Goal: Transaction & Acquisition: Subscribe to service/newsletter

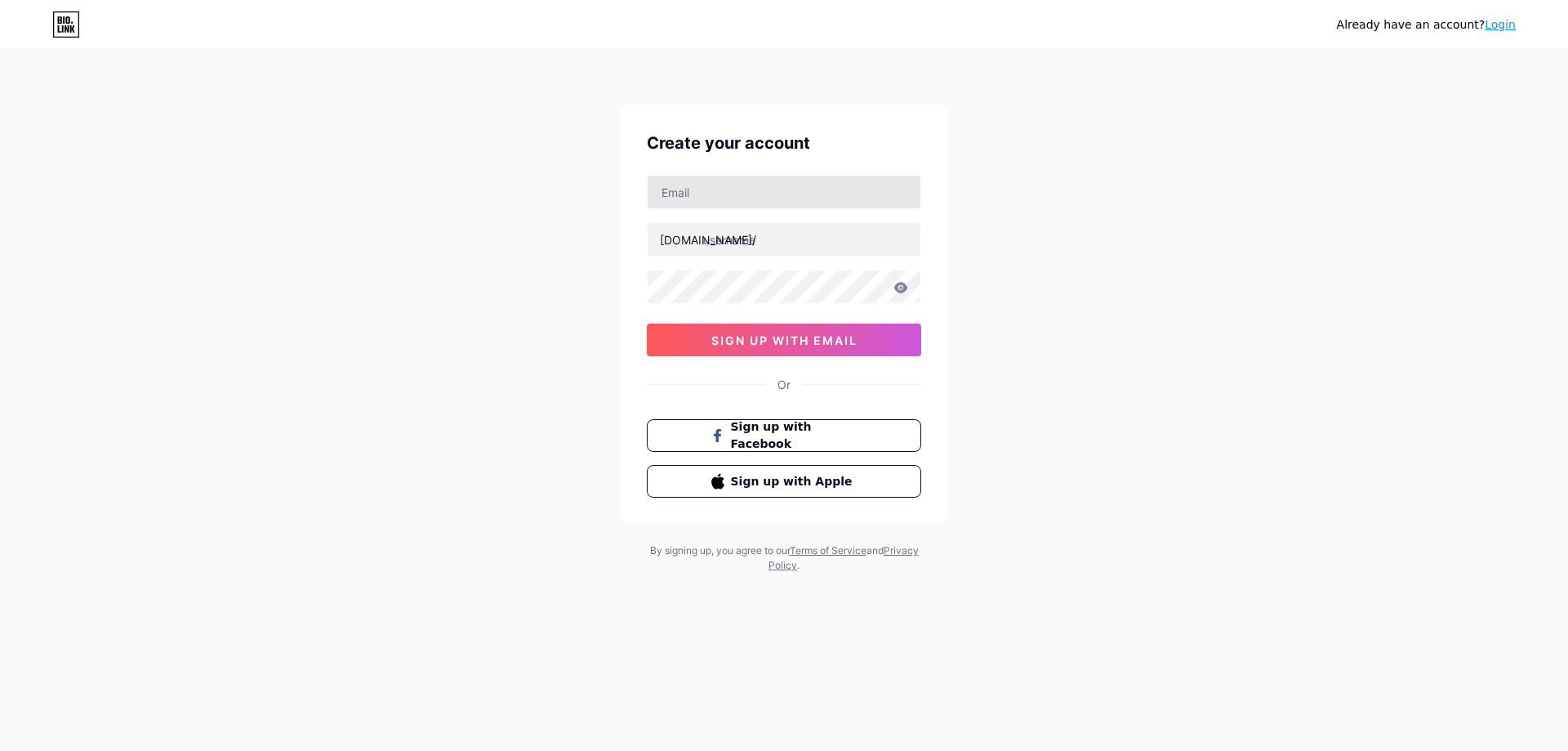
click at [750, 186] on input "text" at bounding box center [784, 191] width 273 height 33
type input "[EMAIL_ADDRESS][DOMAIN_NAME]"
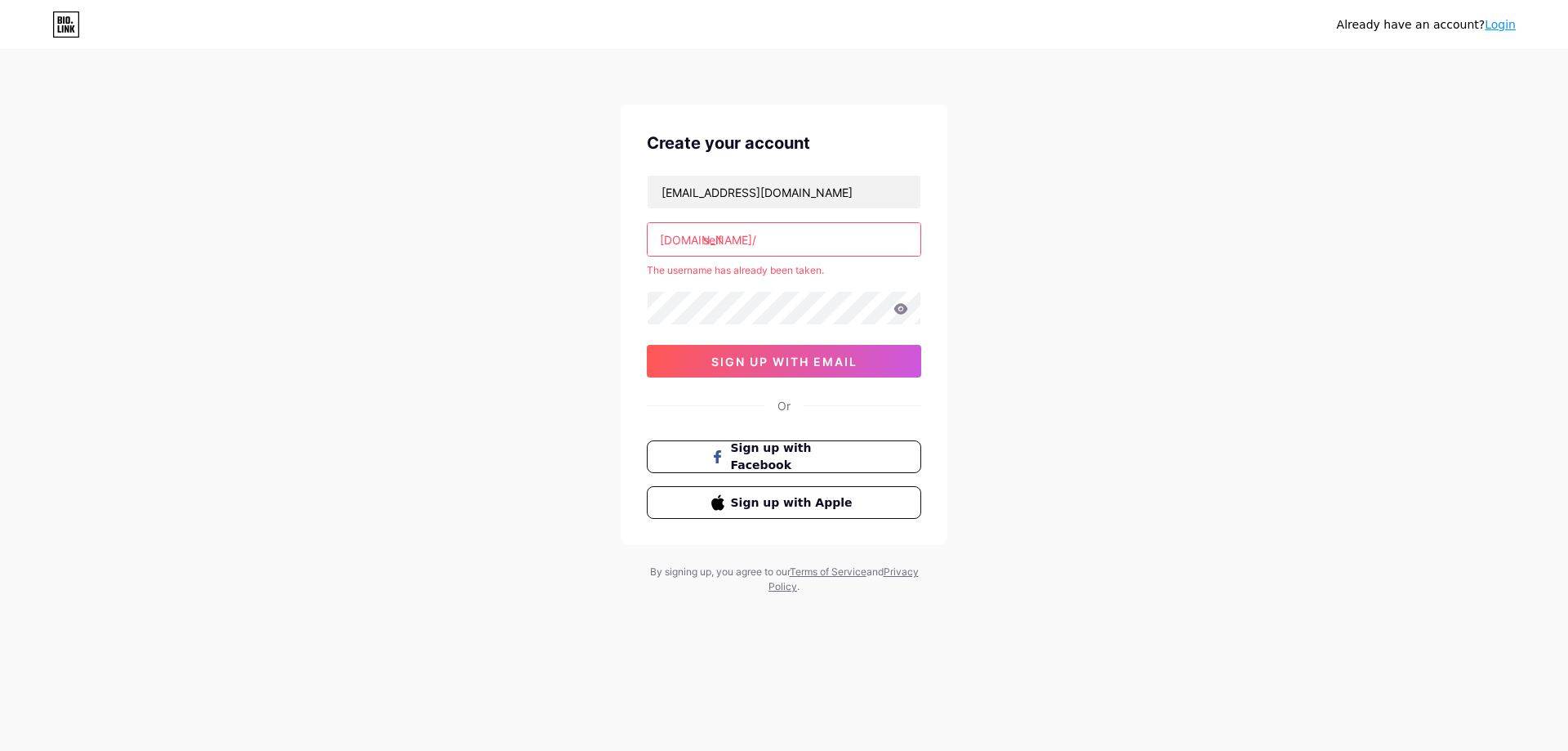
click at [783, 244] on input "seif" at bounding box center [784, 239] width 273 height 33
type input "s"
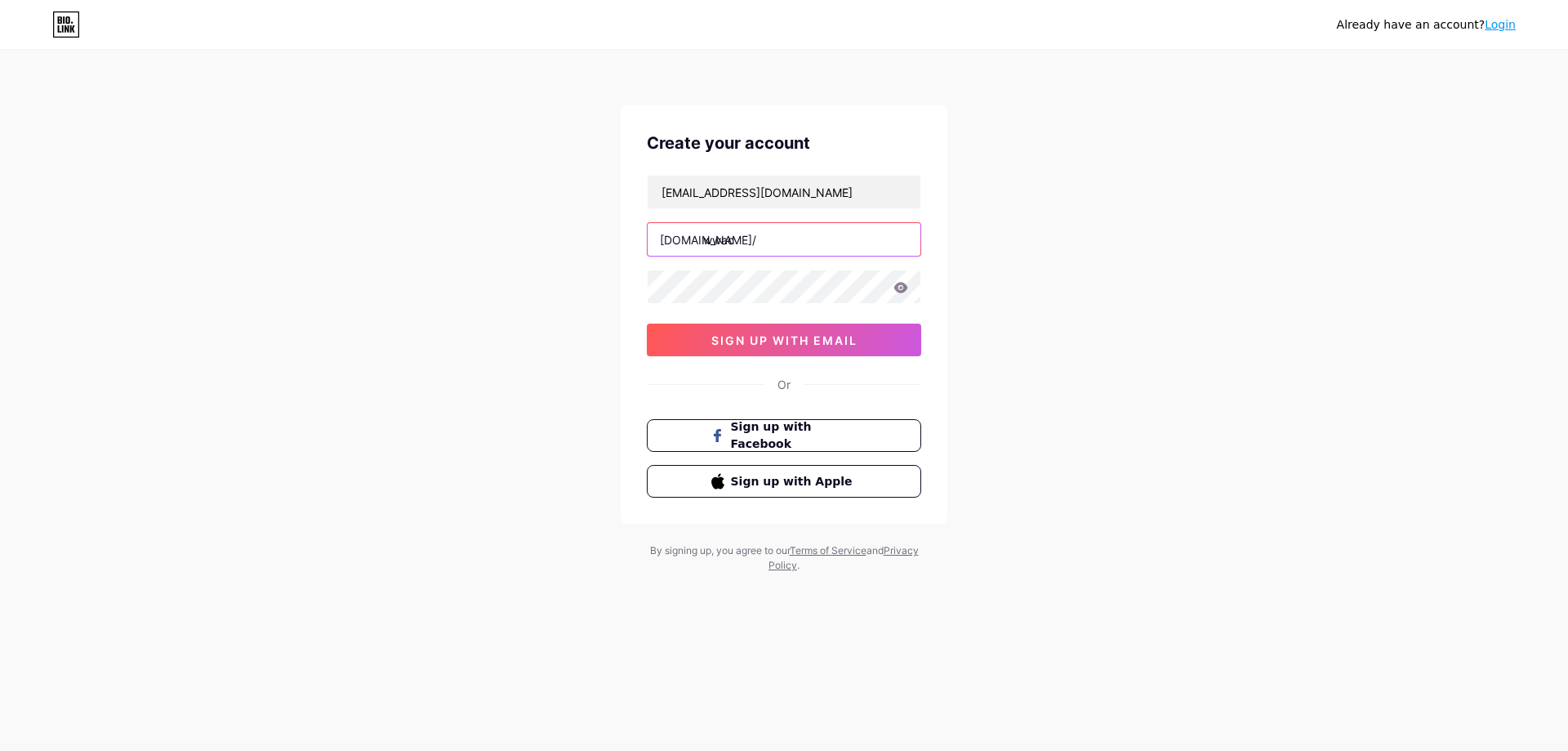
type input "wwac"
click at [835, 342] on span "sign up with email" at bounding box center [784, 340] width 146 height 14
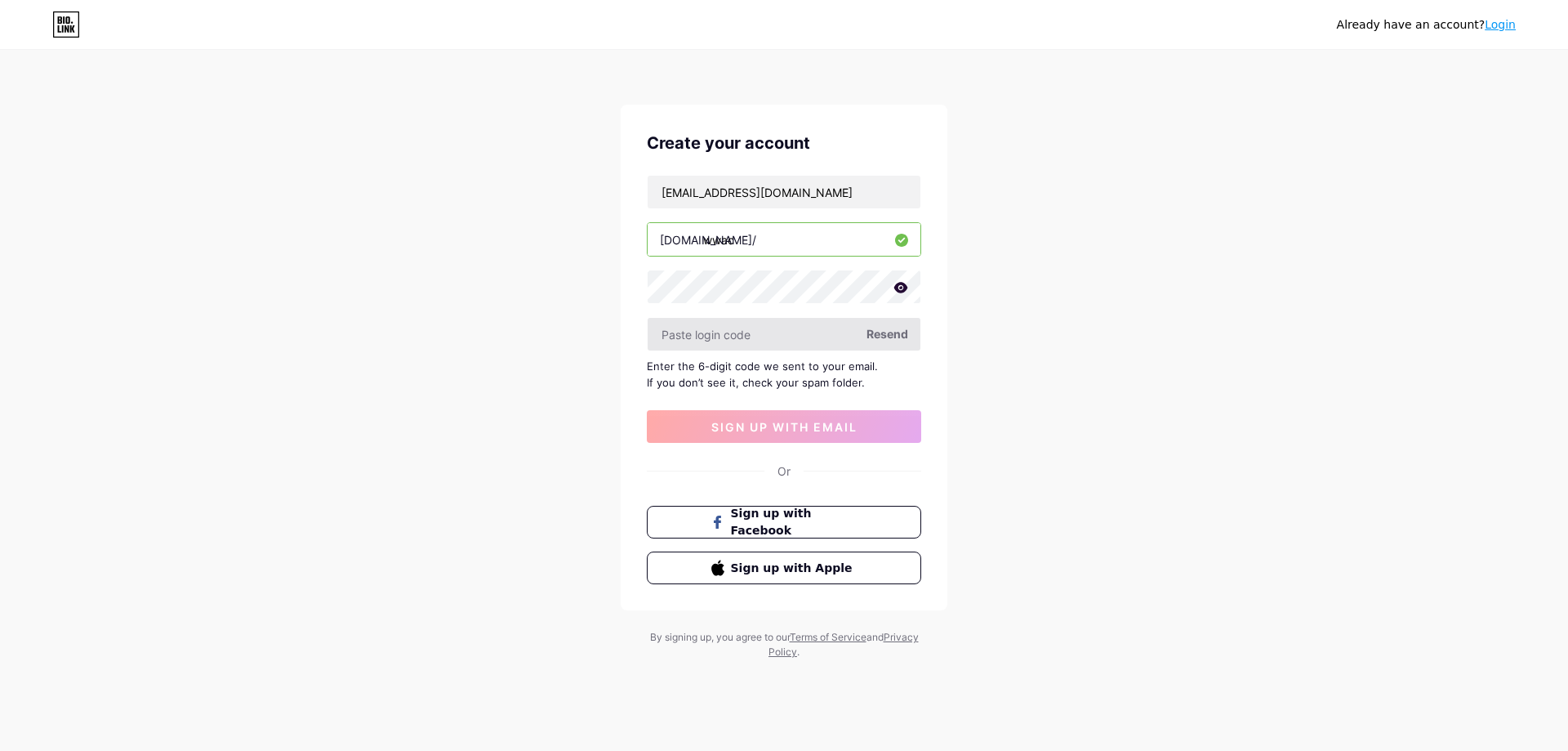
click at [774, 344] on input "text" at bounding box center [784, 334] width 273 height 33
type input "450019"
click at [825, 416] on button "sign up with email" at bounding box center [784, 426] width 274 height 33
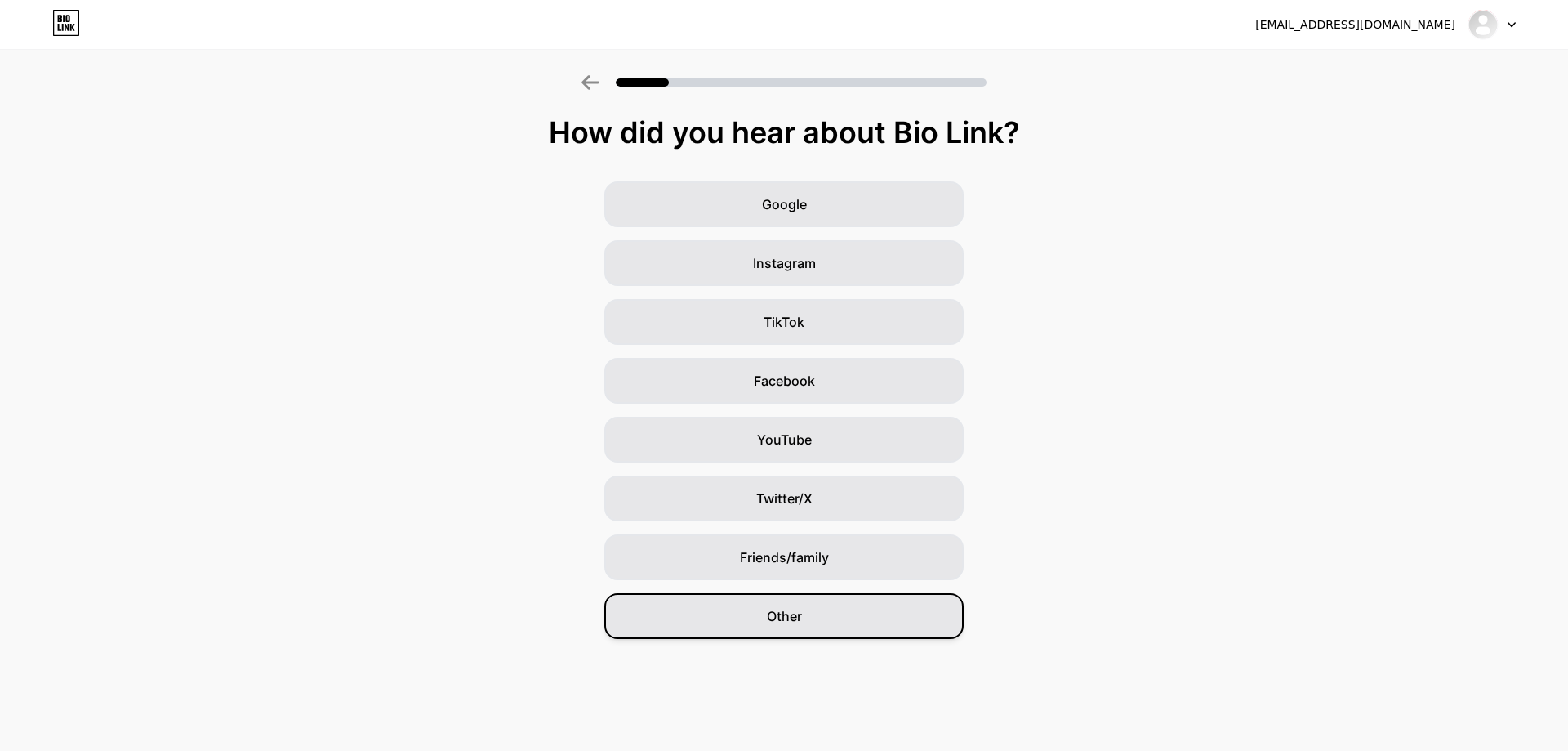
click at [838, 610] on div "Other" at bounding box center [784, 616] width 359 height 46
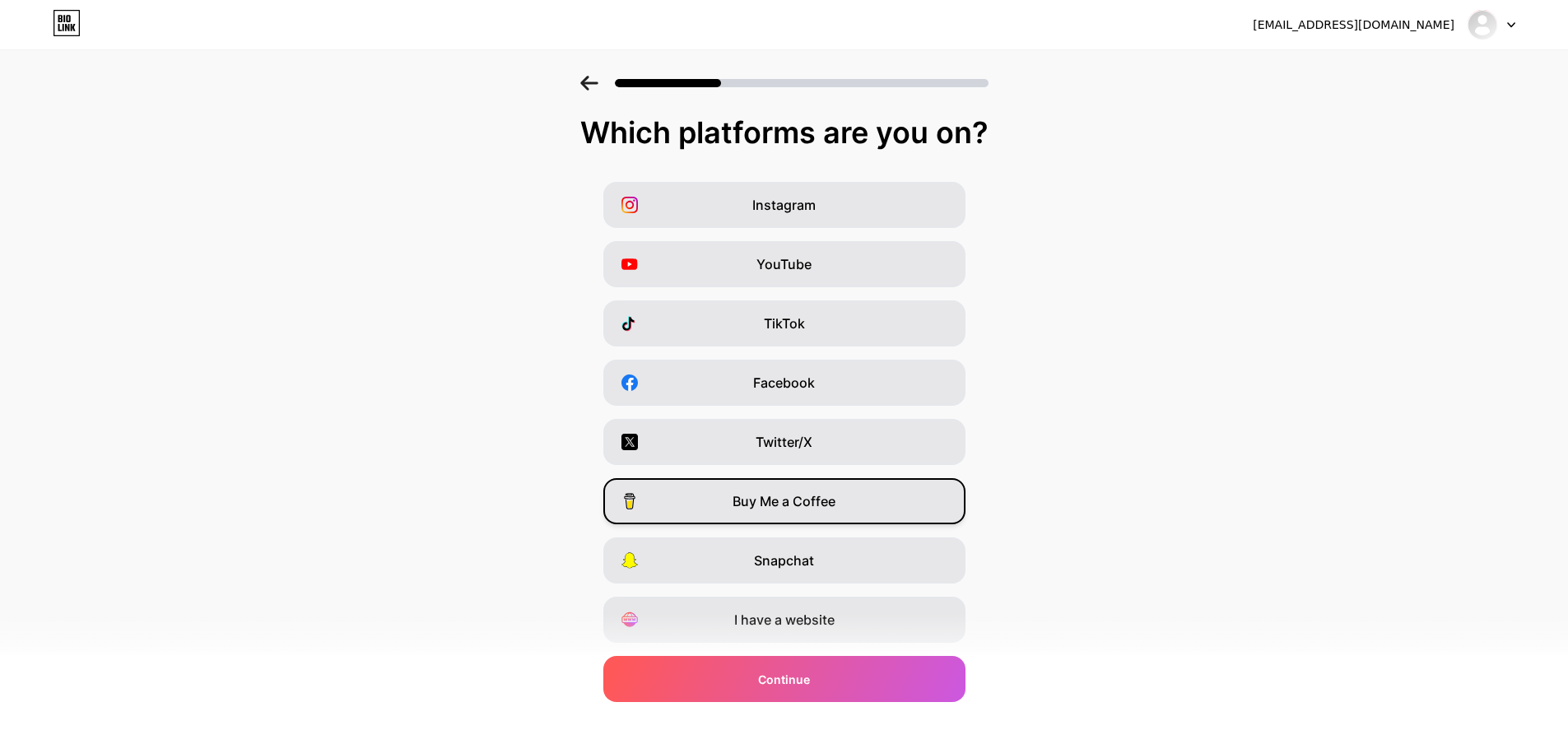
scroll to position [47, 0]
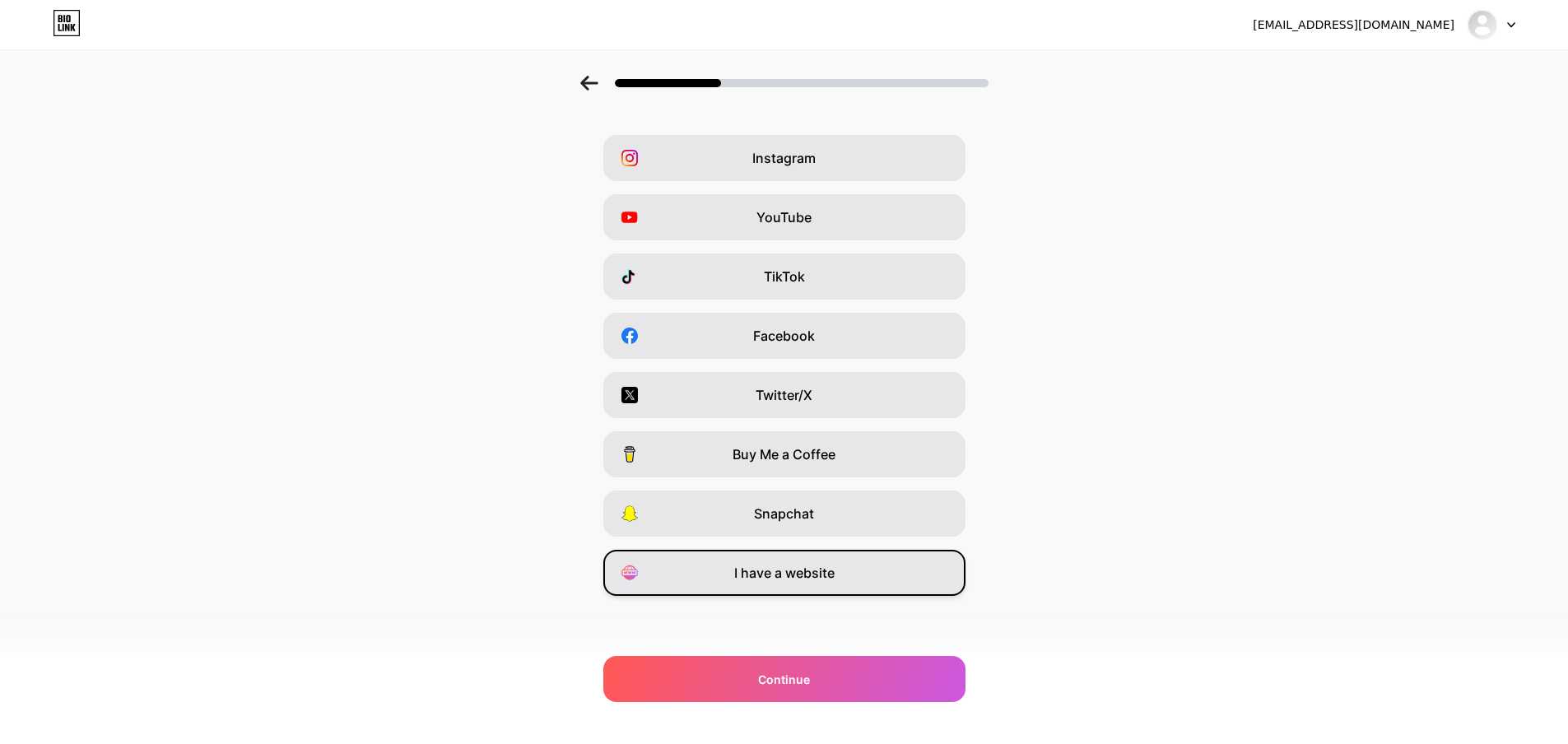
click at [759, 571] on span "I have a website" at bounding box center [784, 572] width 101 height 19
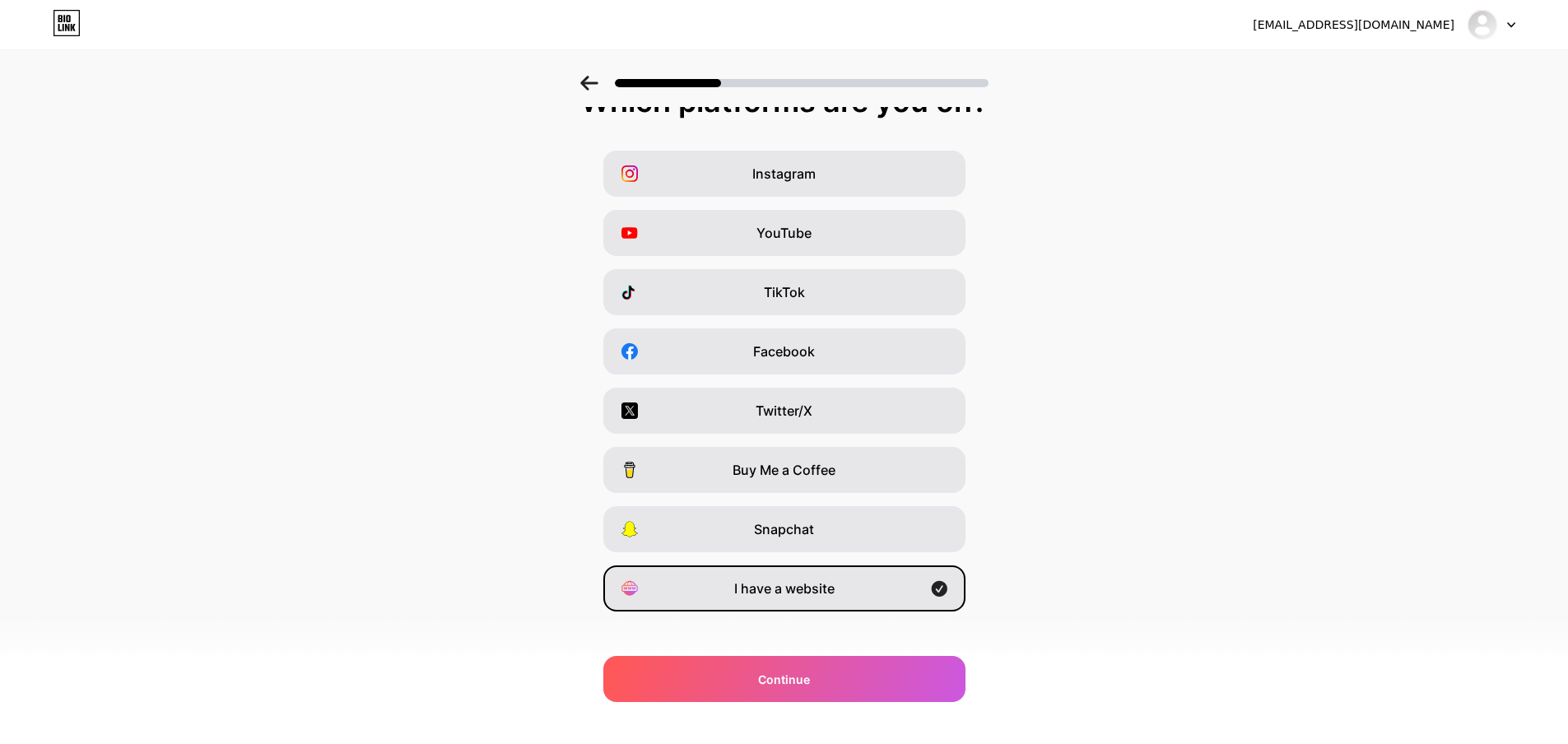
scroll to position [0, 0]
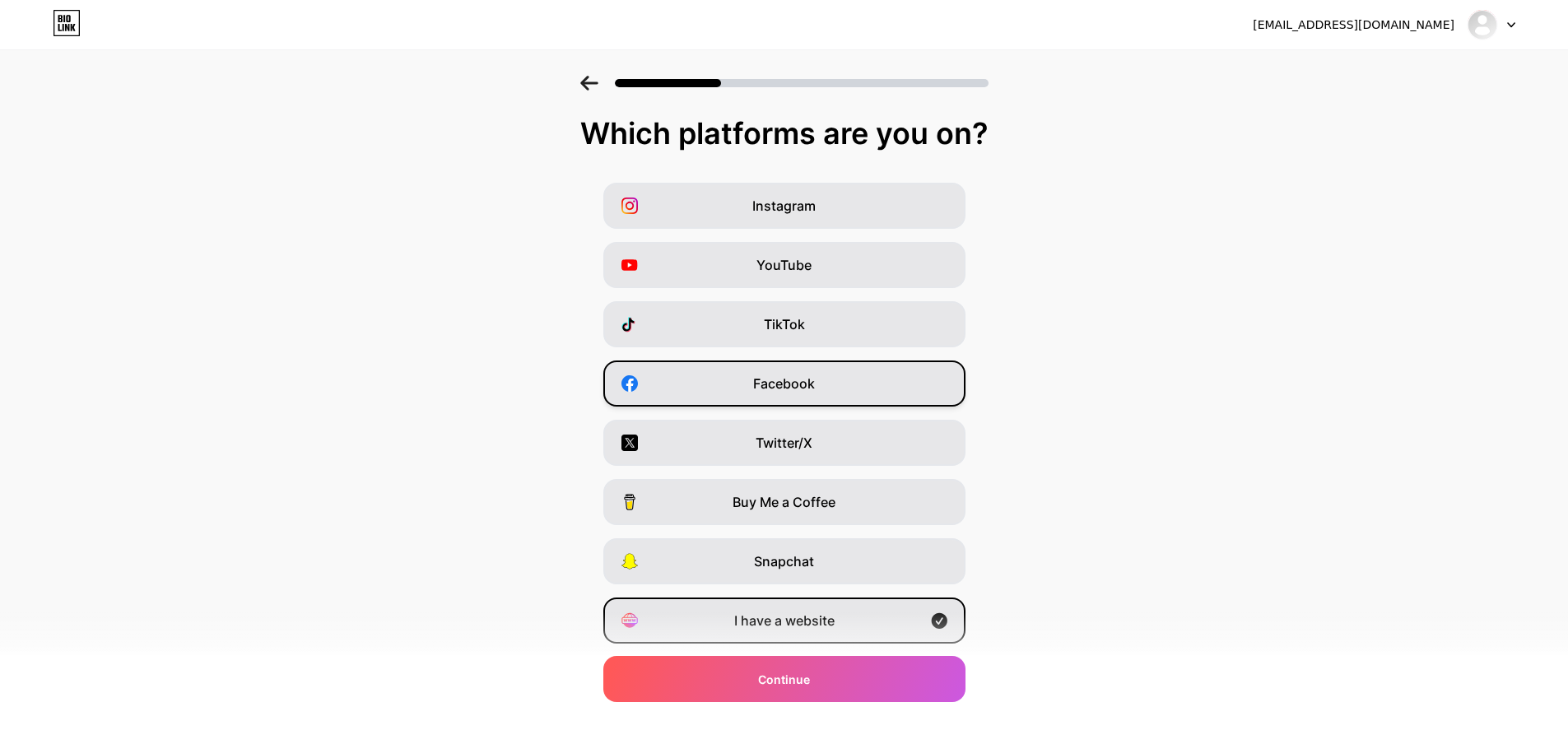
click at [883, 386] on div "Facebook" at bounding box center [785, 383] width 362 height 46
click at [863, 623] on div "I have a website" at bounding box center [785, 621] width 362 height 46
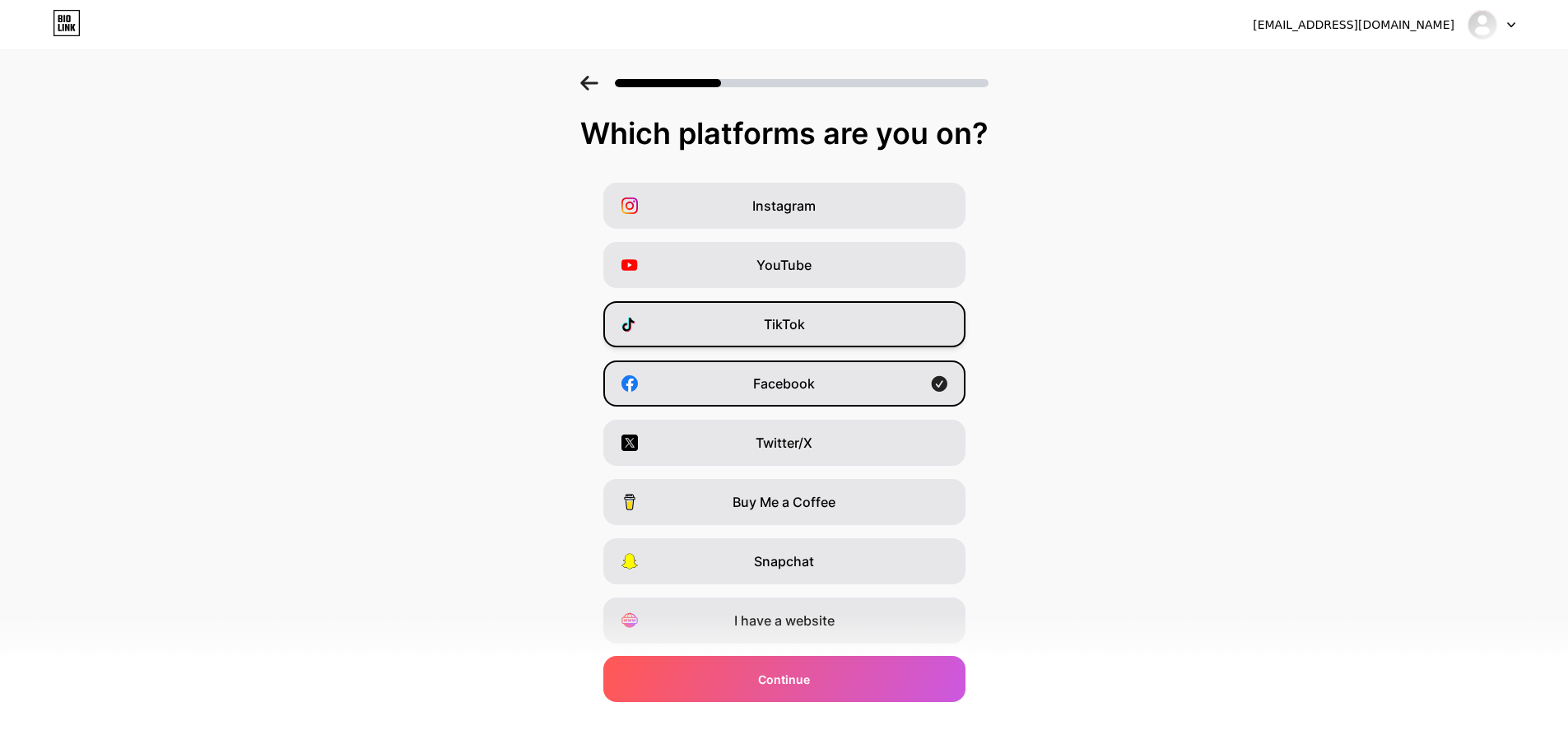
click at [835, 313] on div "TikTok" at bounding box center [785, 324] width 362 height 46
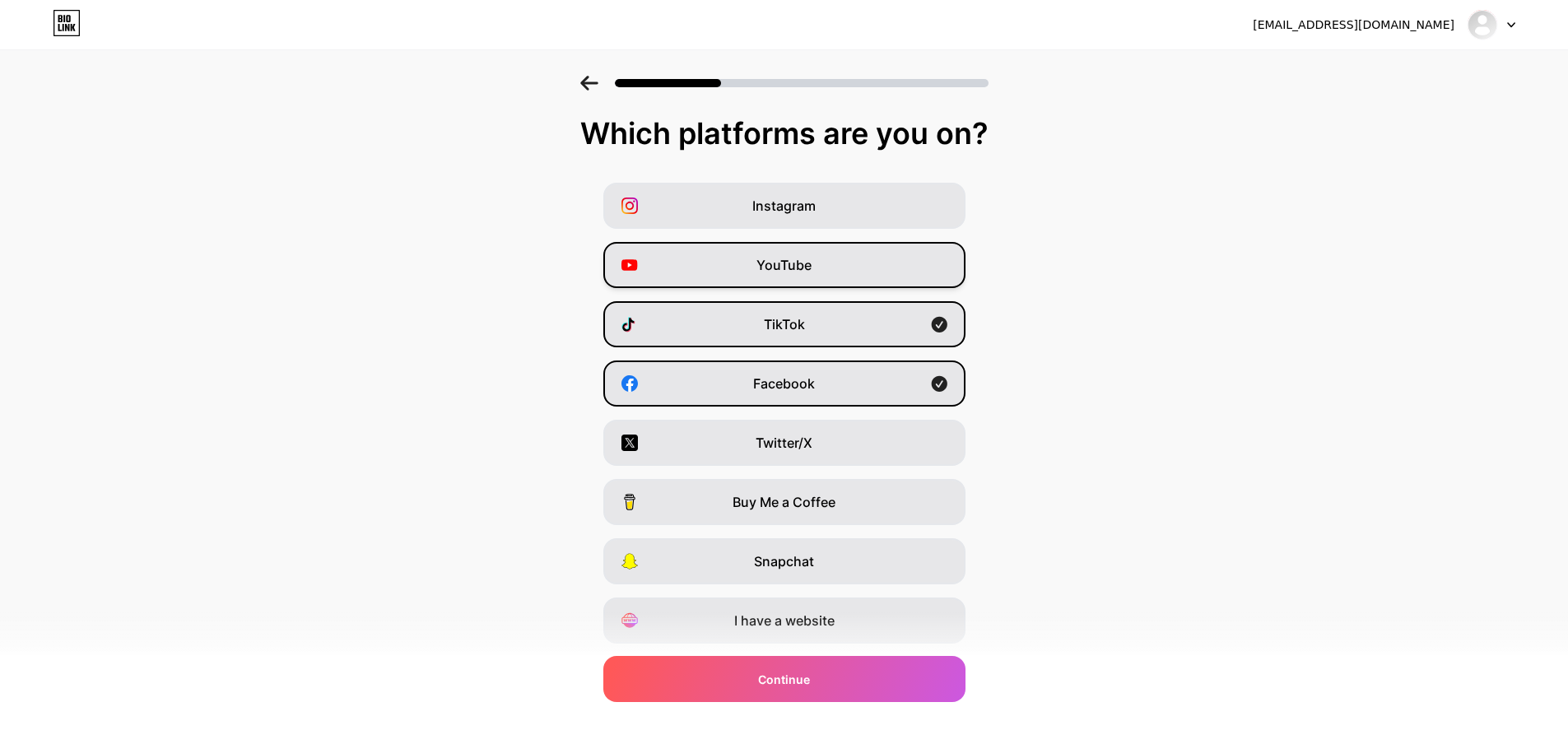
click at [834, 270] on div "YouTube" at bounding box center [785, 265] width 362 height 46
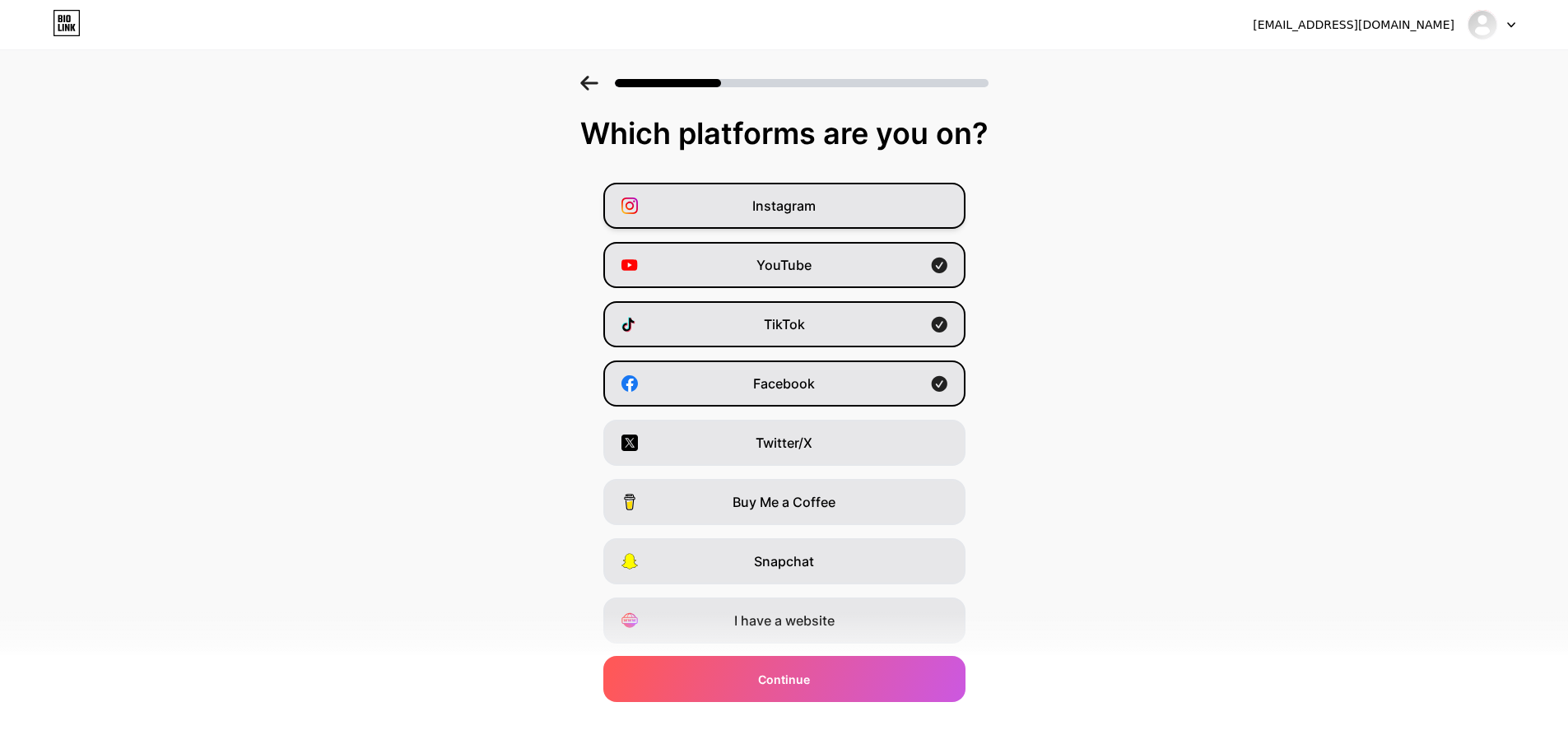
click at [836, 207] on div "Instagram" at bounding box center [785, 205] width 362 height 46
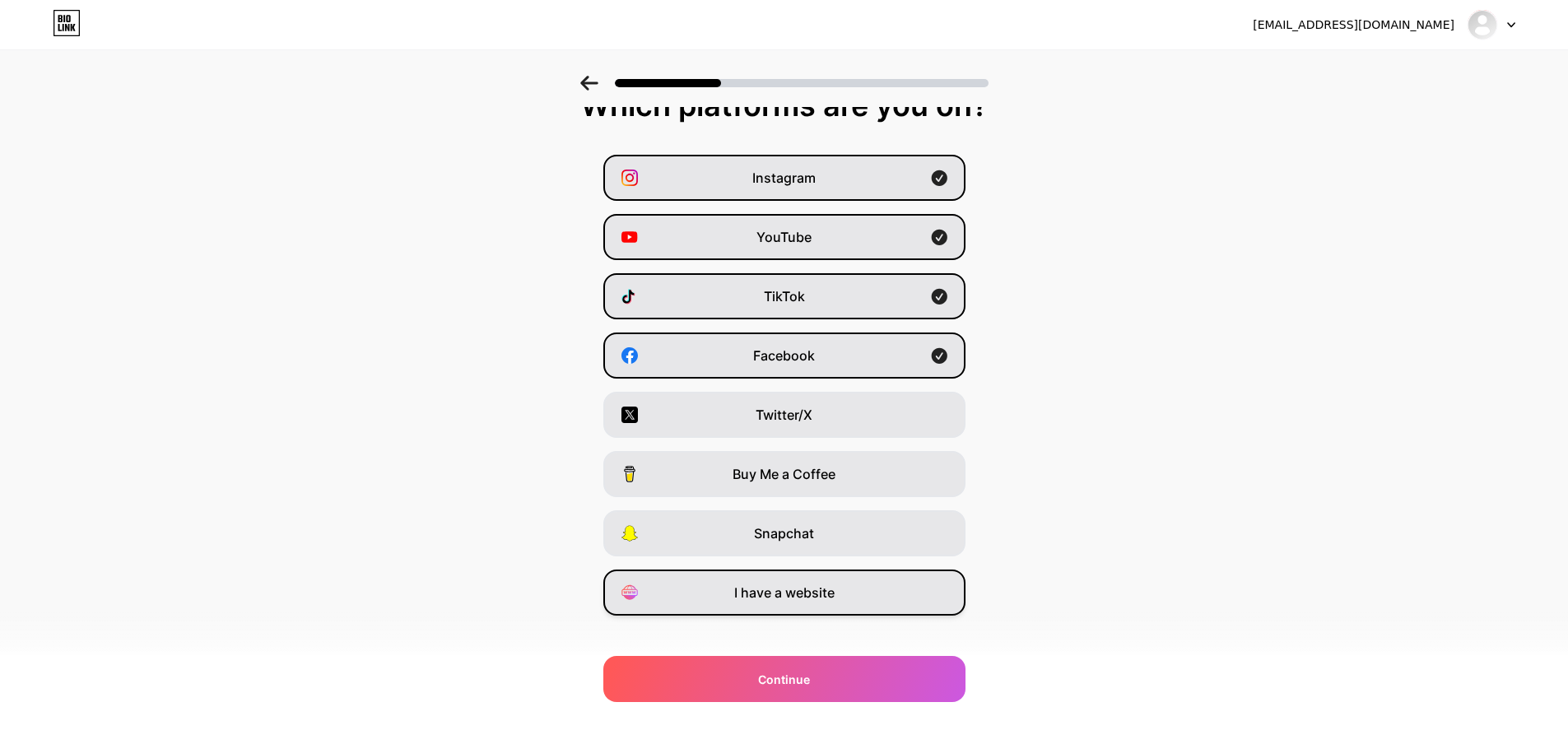
scroll to position [47, 0]
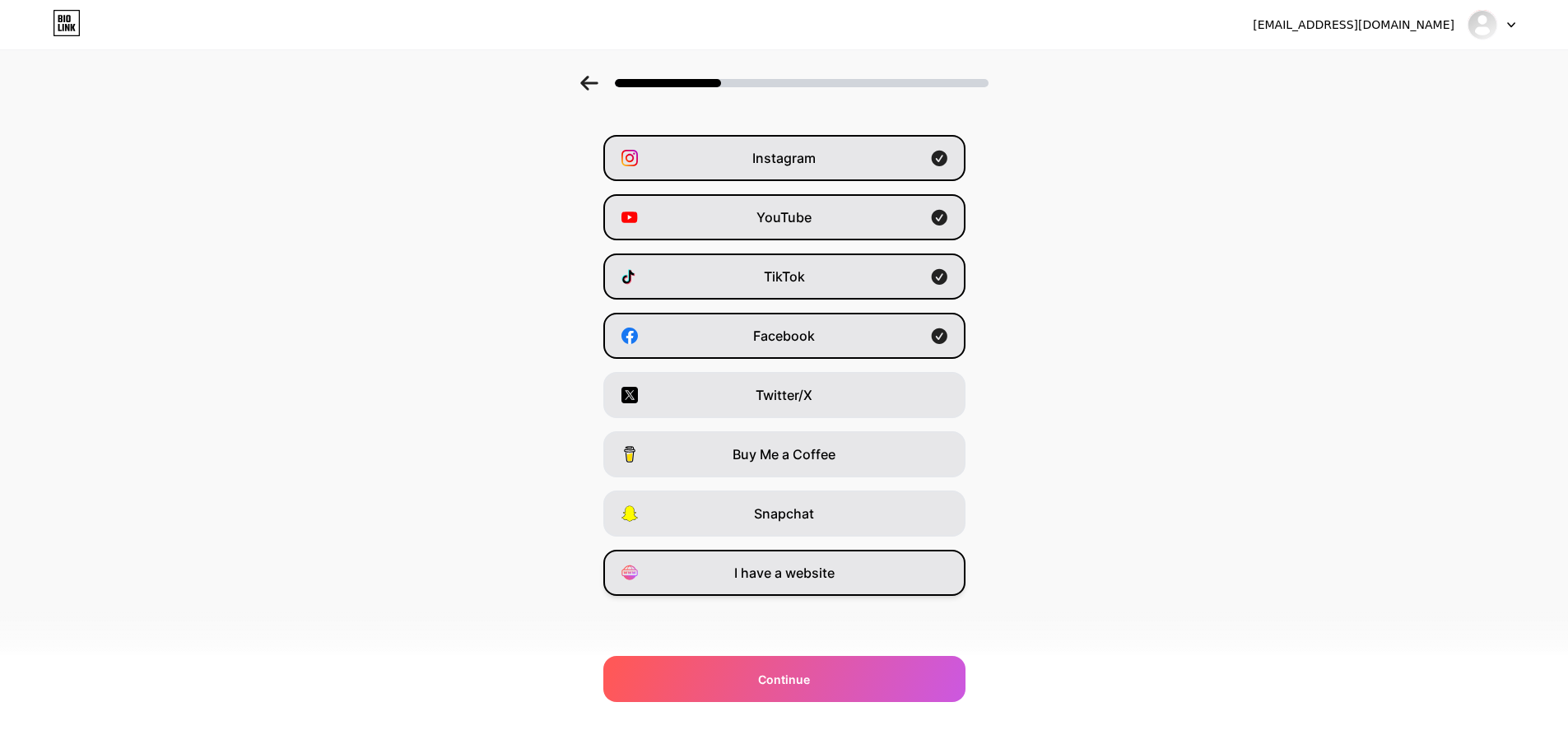
click at [831, 571] on span "I have a website" at bounding box center [784, 572] width 101 height 19
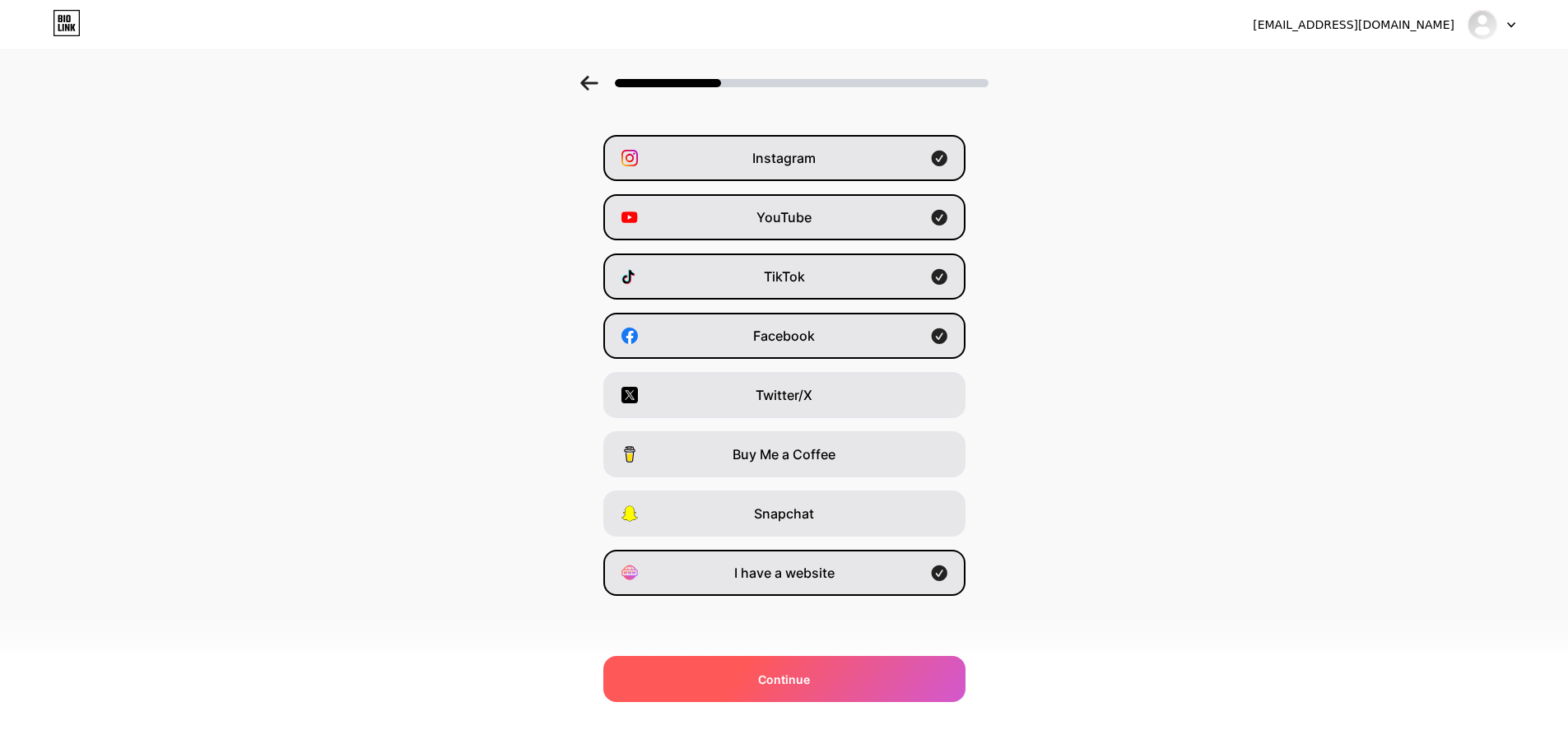
click at [792, 680] on span "Continue" at bounding box center [784, 679] width 52 height 17
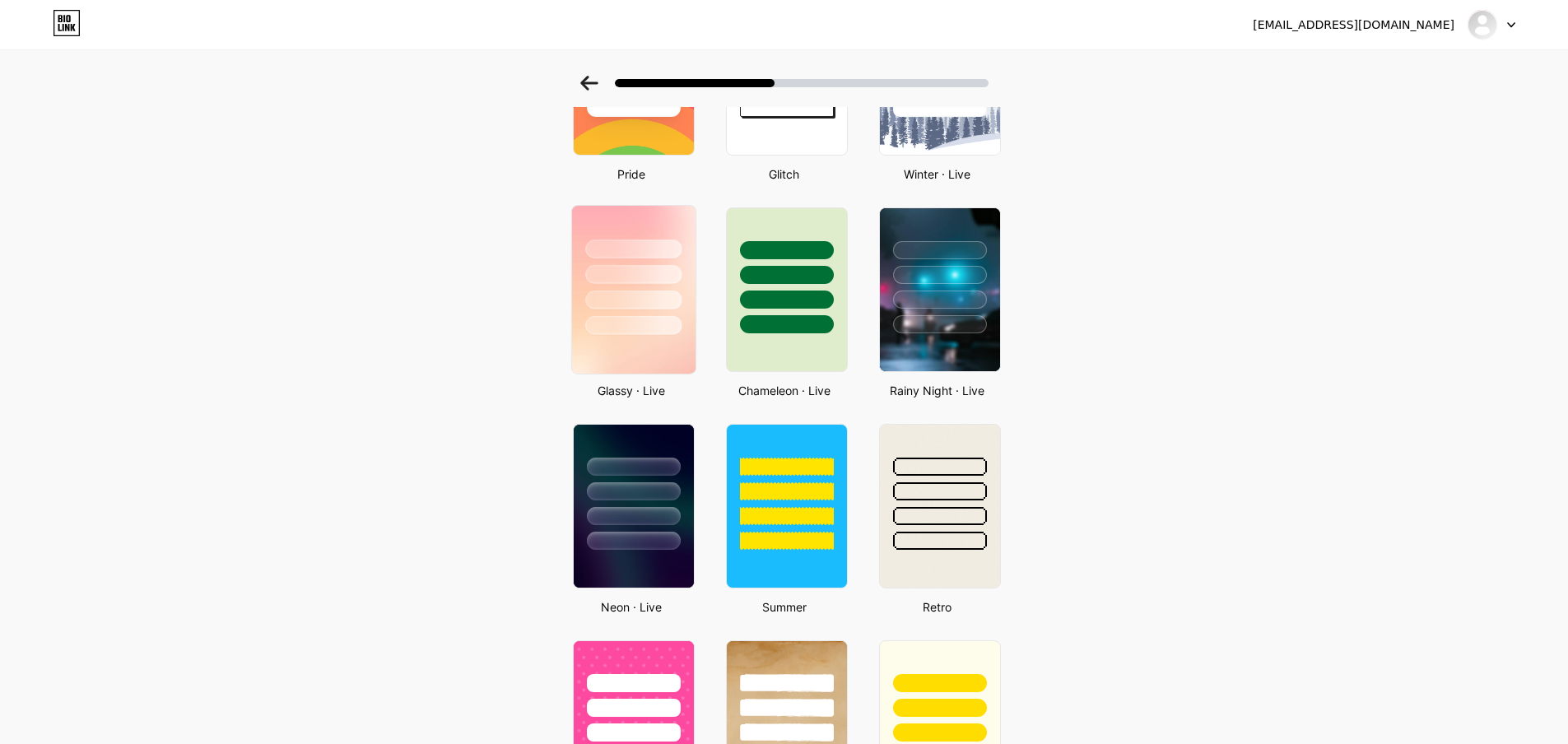
scroll to position [412, 0]
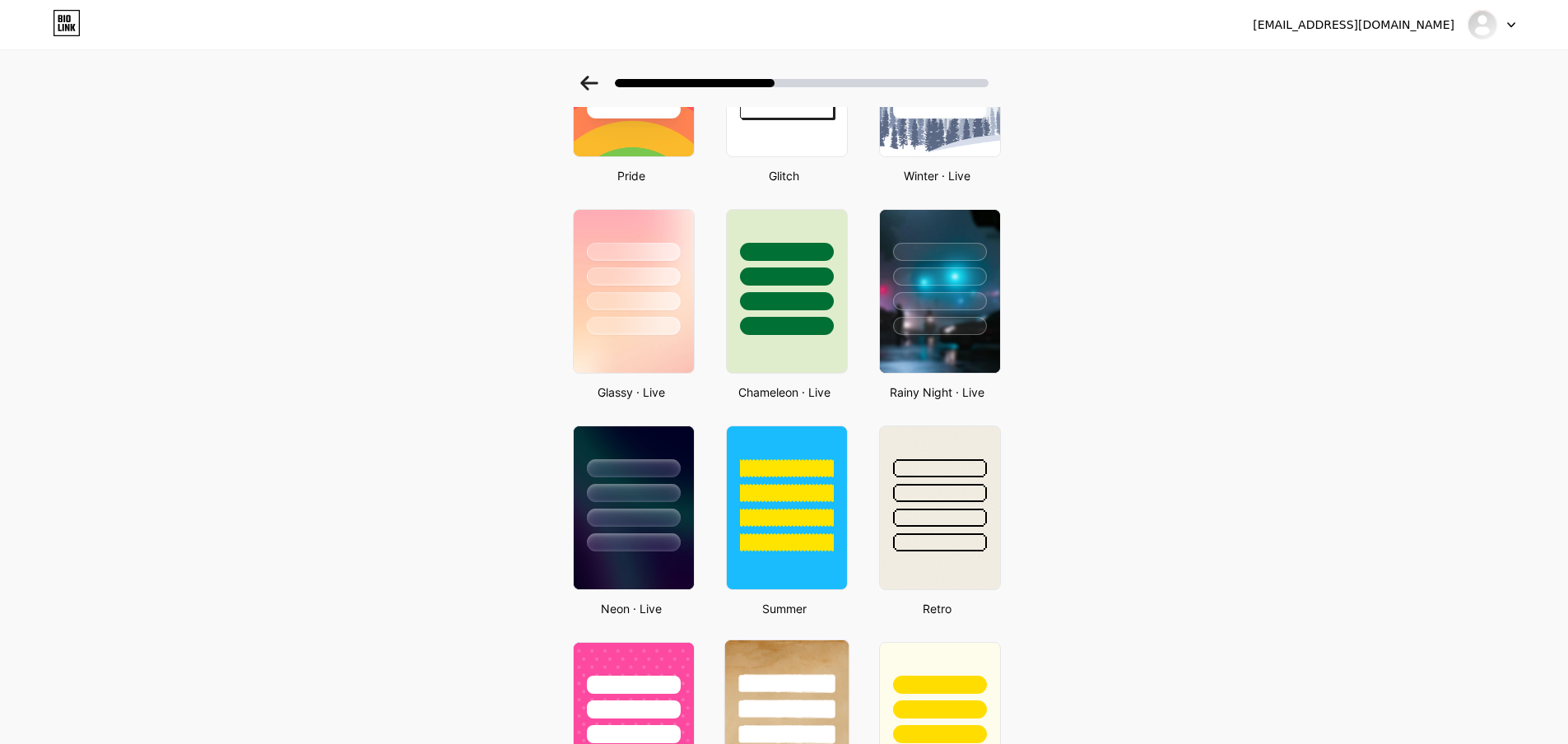
click at [776, 655] on div at bounding box center [787, 704] width 123 height 129
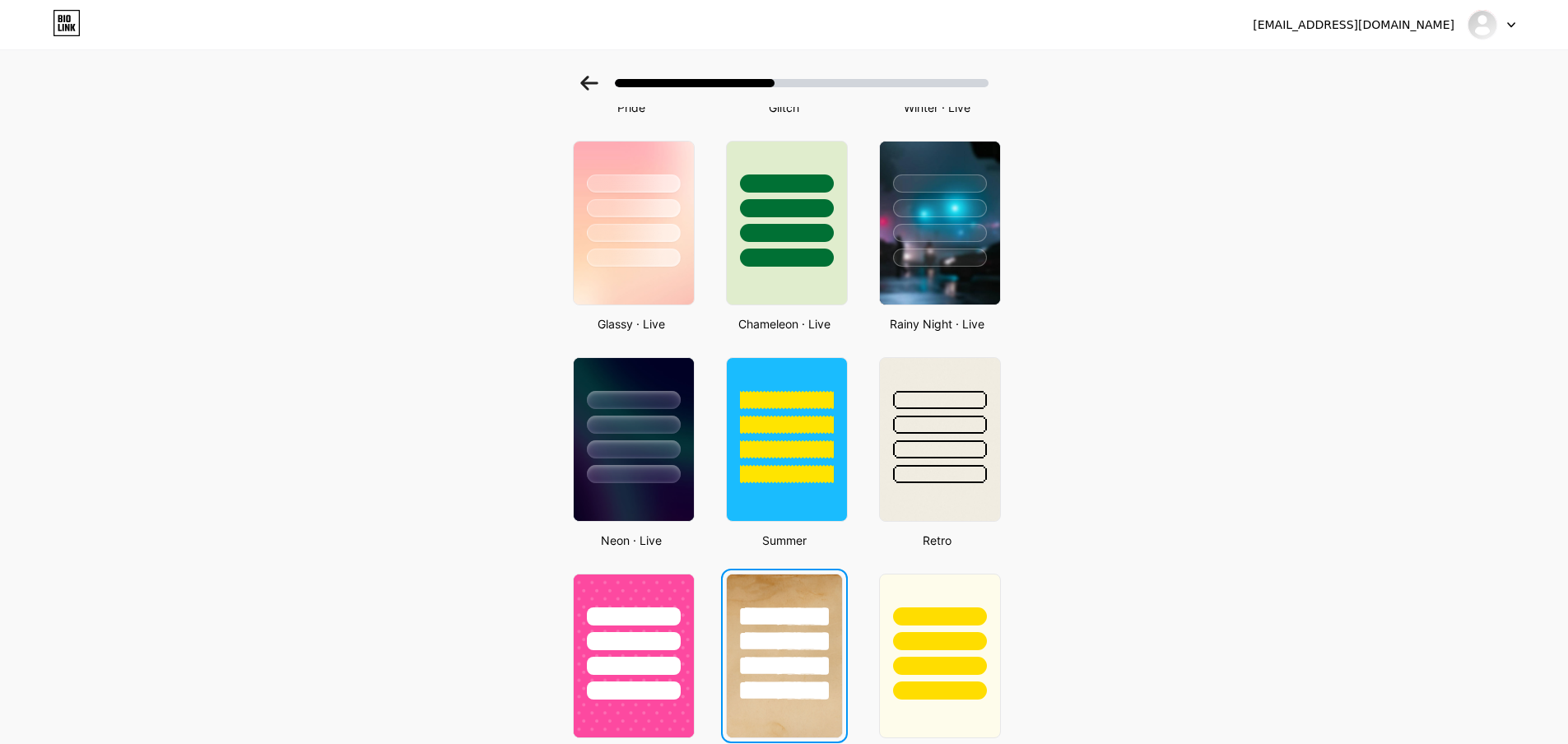
scroll to position [0, 0]
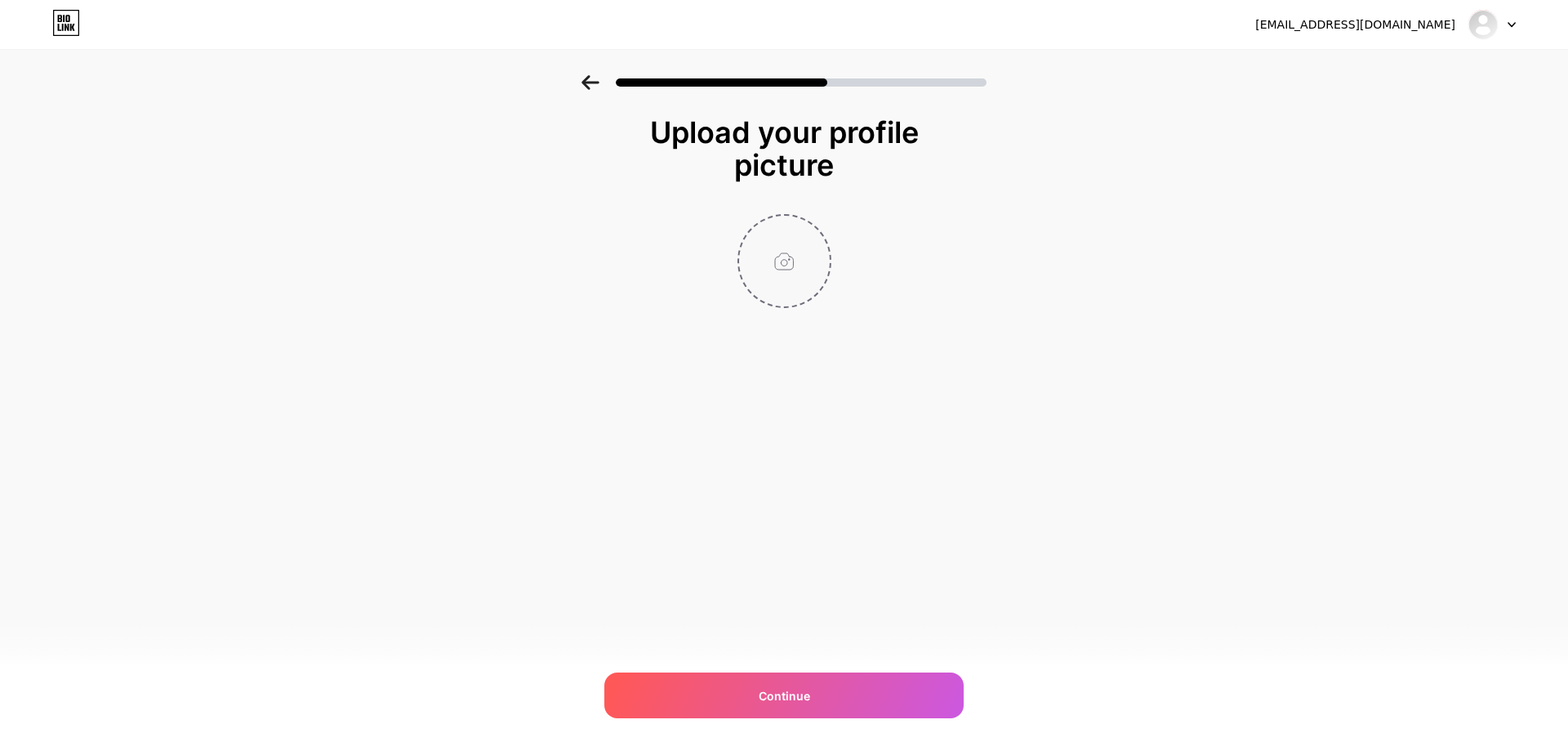
click at [787, 252] on input "file" at bounding box center [784, 261] width 91 height 91
type input "C:\fakepath\2.jpg"
click at [901, 27] on div "[EMAIL_ADDRESS][DOMAIN_NAME] Logout" at bounding box center [784, 24] width 1568 height 29
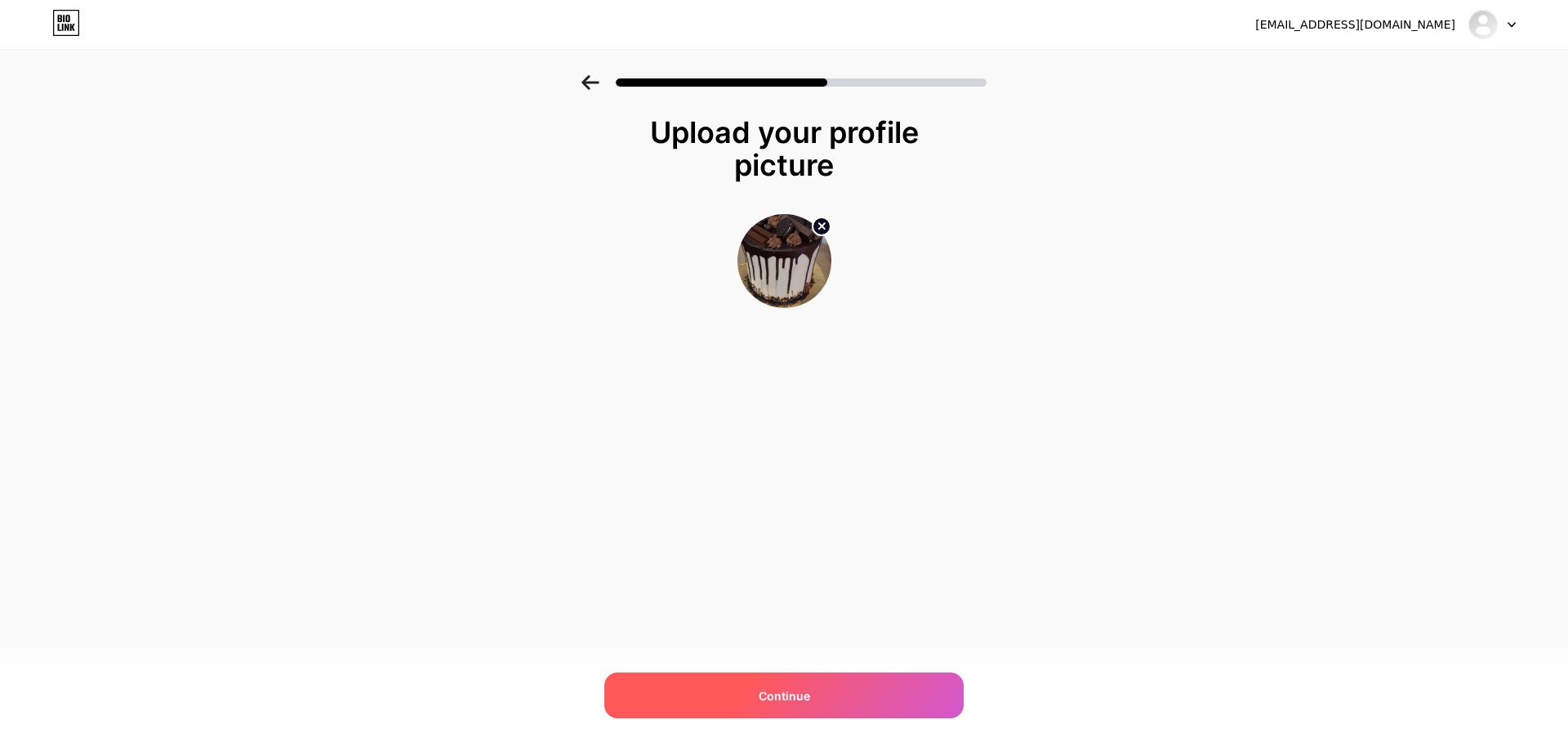
click at [806, 686] on div "Continue" at bounding box center [784, 695] width 359 height 46
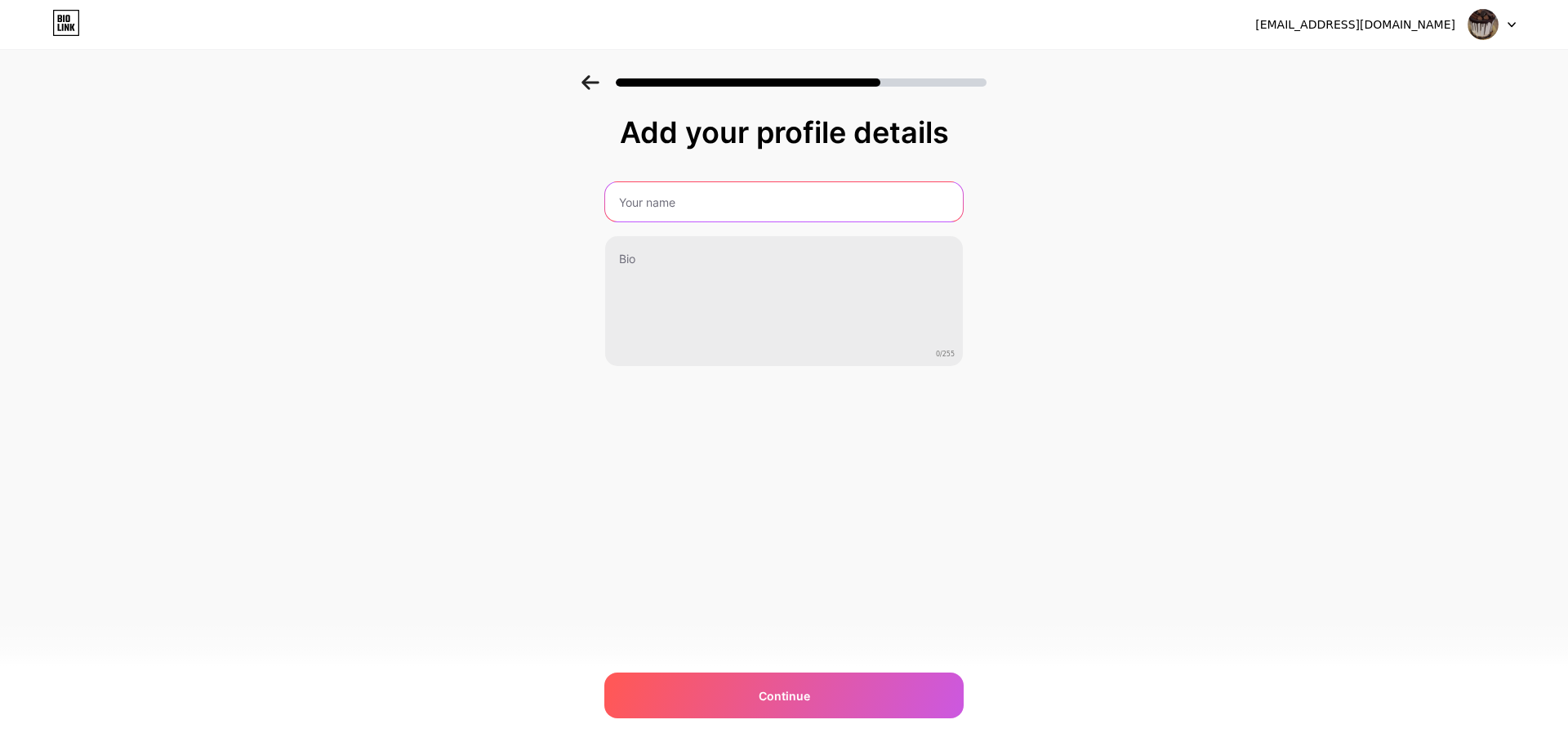
click at [751, 208] on input "text" at bounding box center [784, 201] width 357 height 39
click at [809, 196] on input "text" at bounding box center [784, 201] width 361 height 39
type input "e"
type input "wwac"
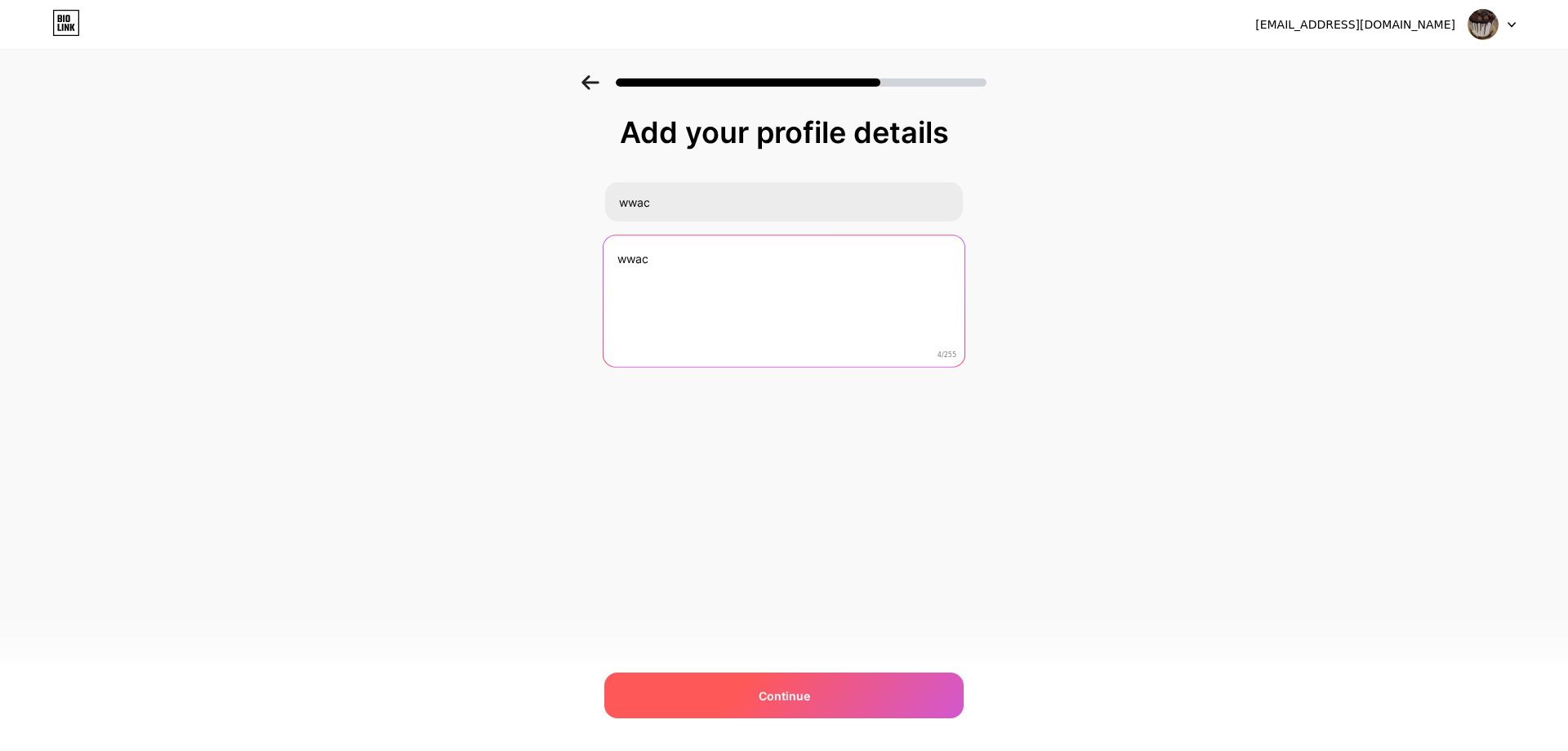
type textarea "wwac"
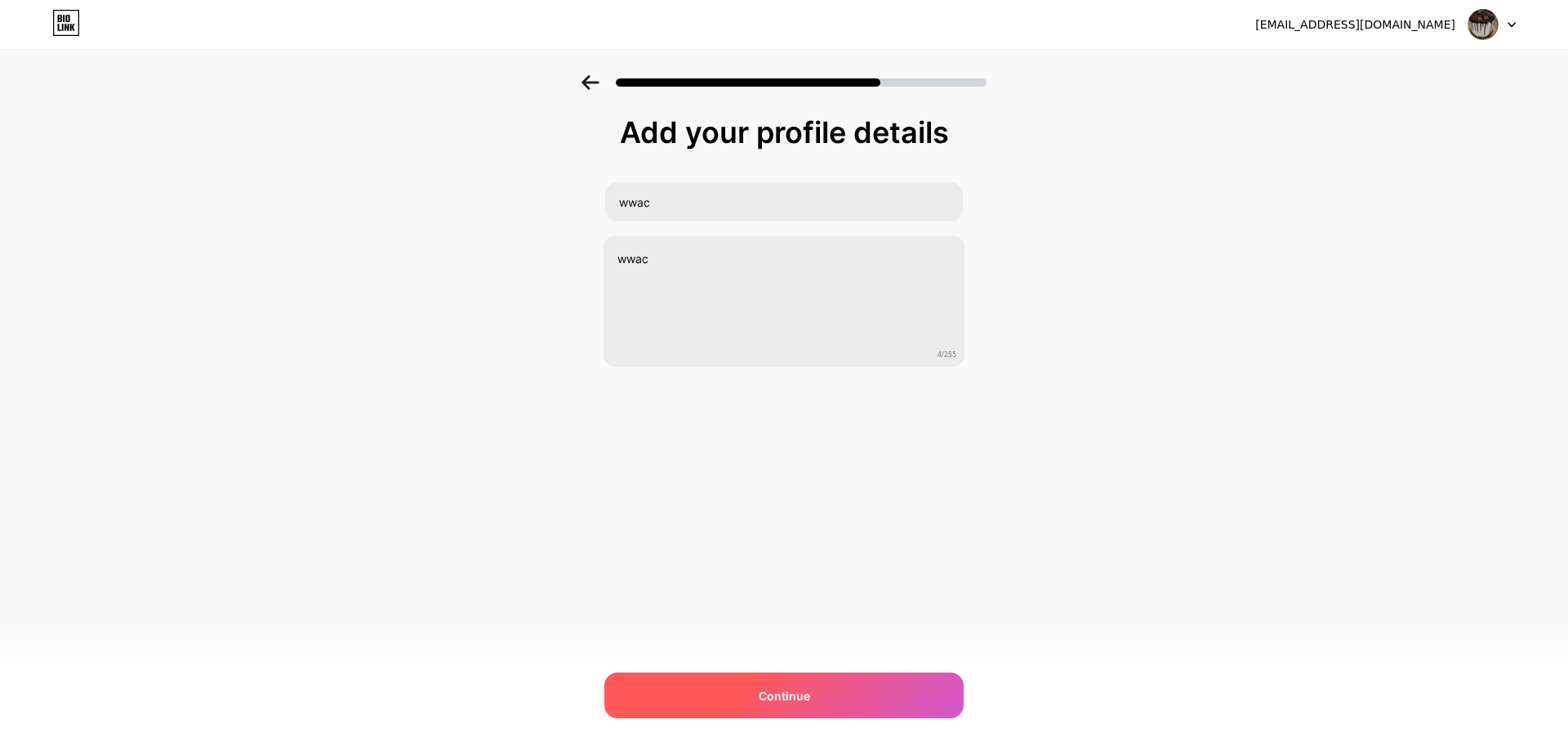
click at [837, 692] on div "Continue" at bounding box center [784, 695] width 359 height 46
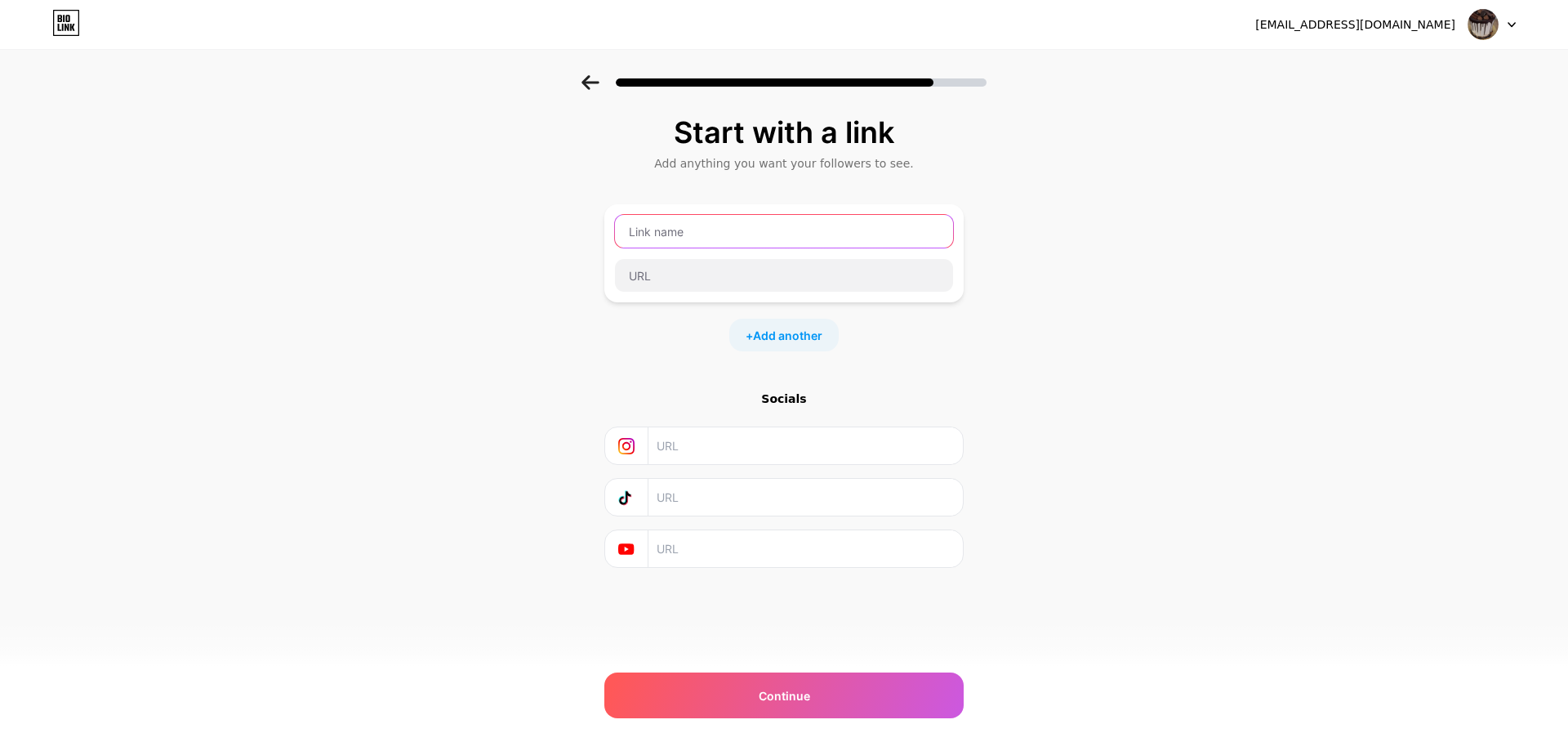
click at [691, 241] on input "text" at bounding box center [784, 231] width 338 height 33
click at [688, 237] on input "text" at bounding box center [784, 231] width 338 height 33
click at [707, 446] on input "text" at bounding box center [805, 446] width 296 height 37
click at [695, 499] on input "text" at bounding box center [805, 497] width 296 height 37
click at [688, 547] on input "text" at bounding box center [805, 549] width 296 height 37
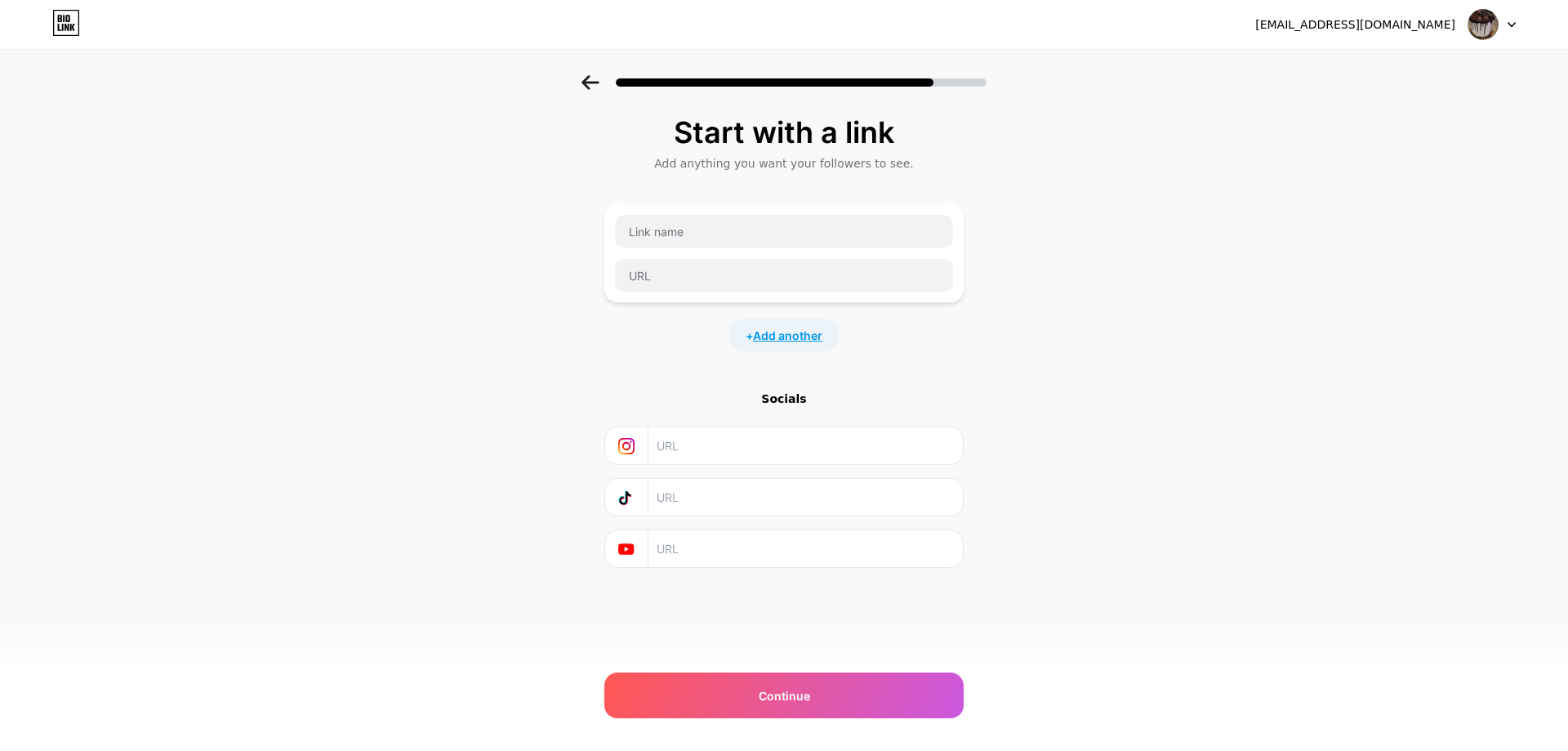
click at [781, 331] on span "Add another" at bounding box center [788, 335] width 70 height 17
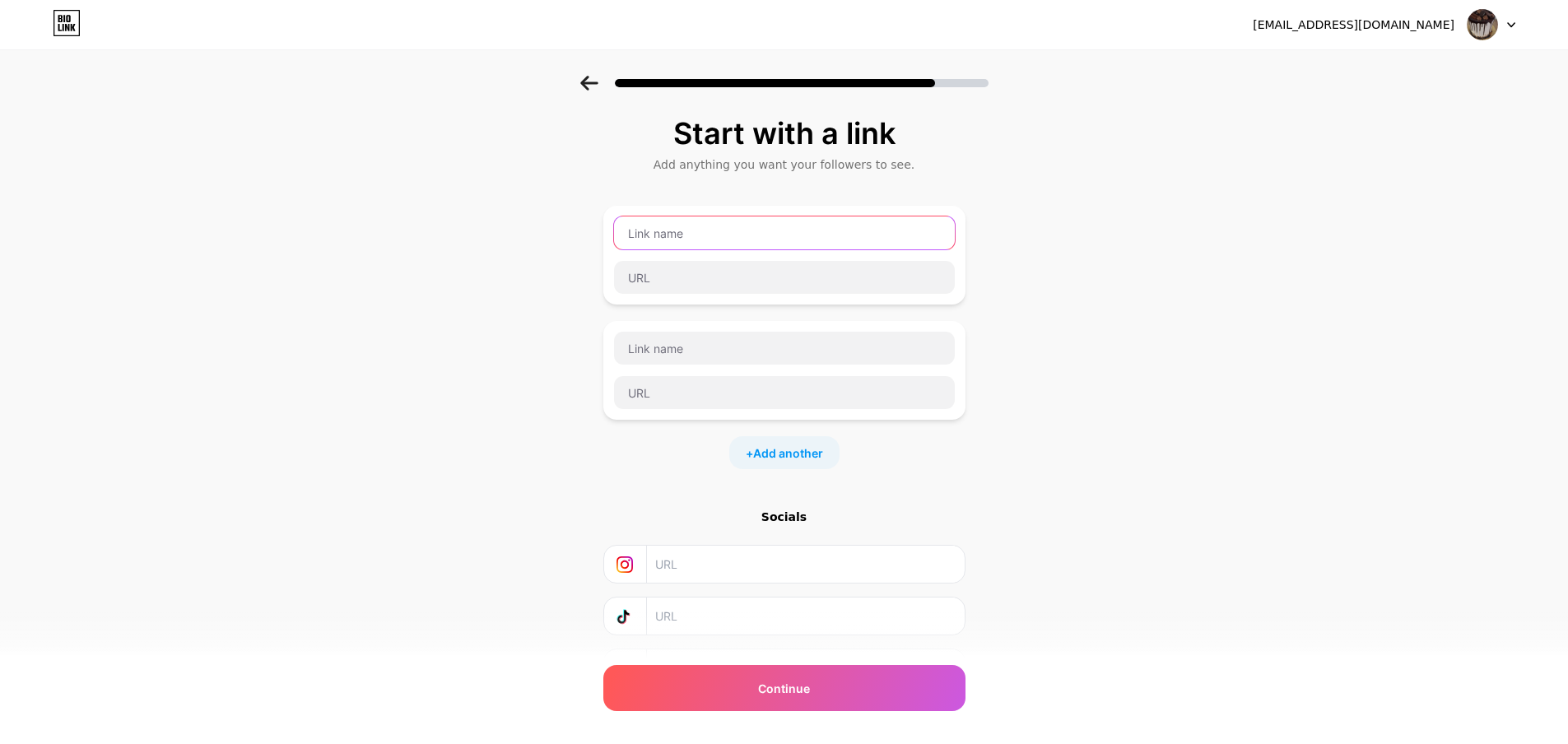
click at [707, 232] on input "text" at bounding box center [784, 232] width 341 height 33
click at [699, 318] on div "+ Add another" at bounding box center [785, 337] width 362 height 264
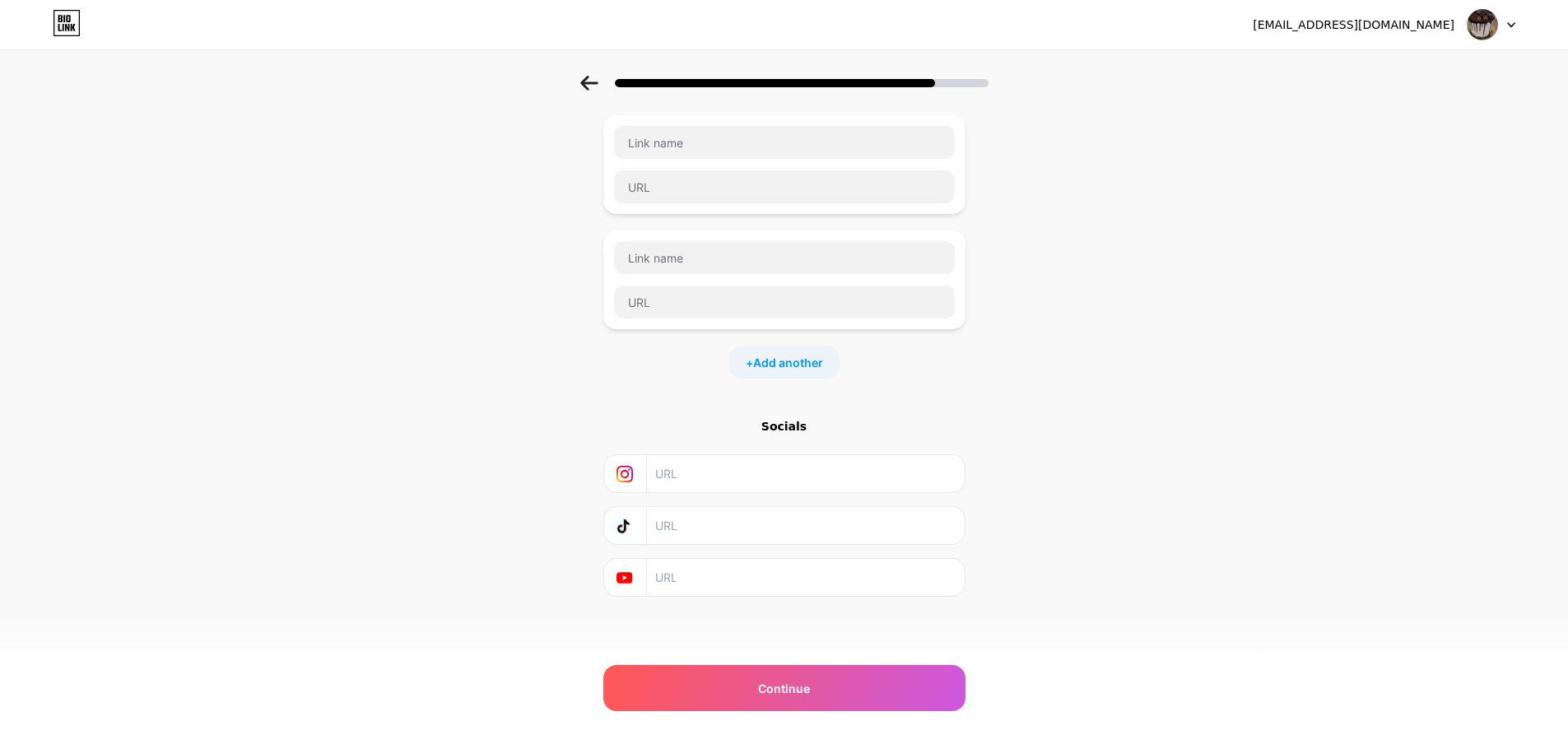
scroll to position [91, 0]
click at [876, 145] on input "text" at bounding box center [784, 141] width 341 height 33
click at [709, 475] on input "text" at bounding box center [804, 473] width 299 height 37
click at [782, 460] on input "text" at bounding box center [804, 473] width 299 height 37
click at [825, 682] on div "Continue" at bounding box center [785, 688] width 362 height 46
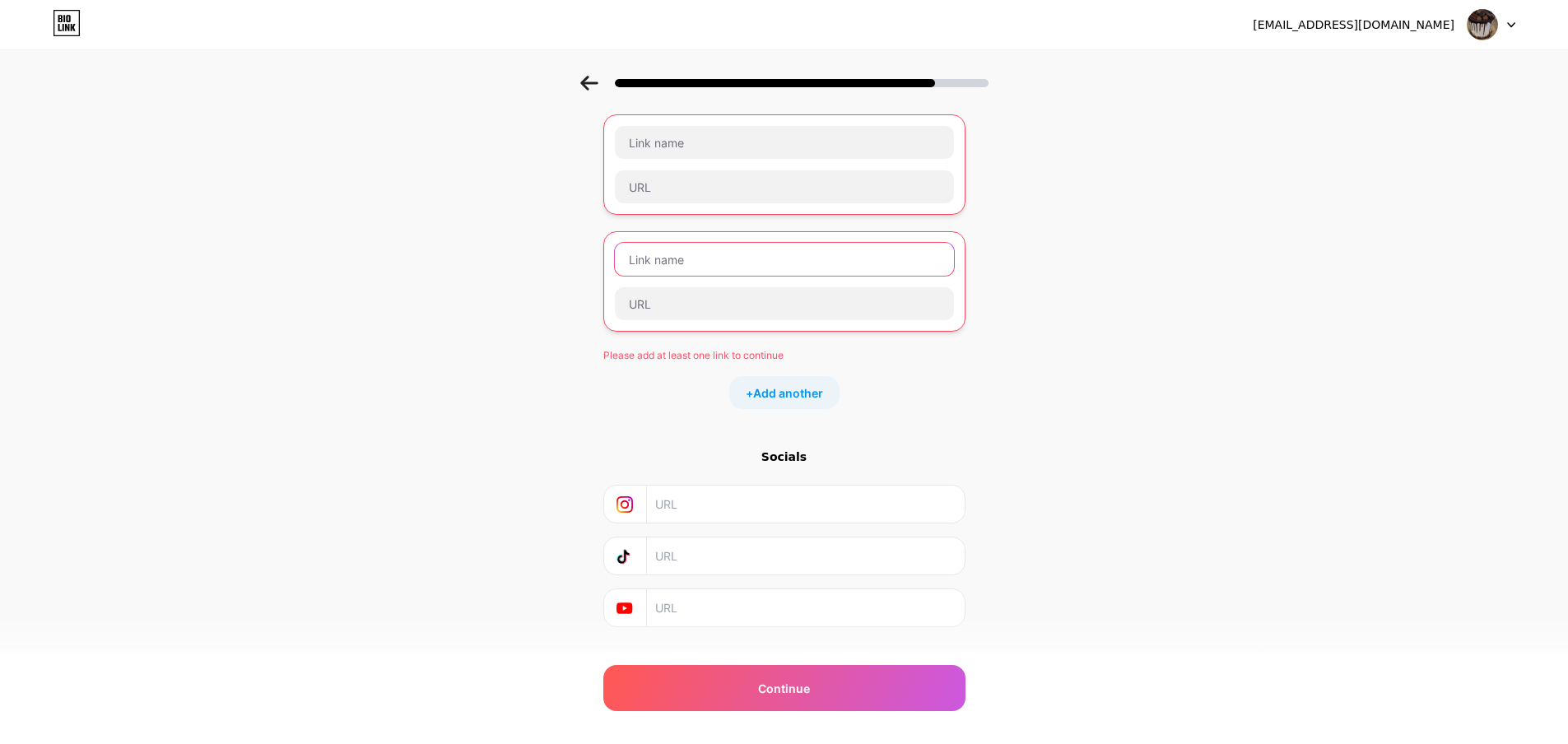
click at [764, 271] on input "text" at bounding box center [784, 259] width 339 height 33
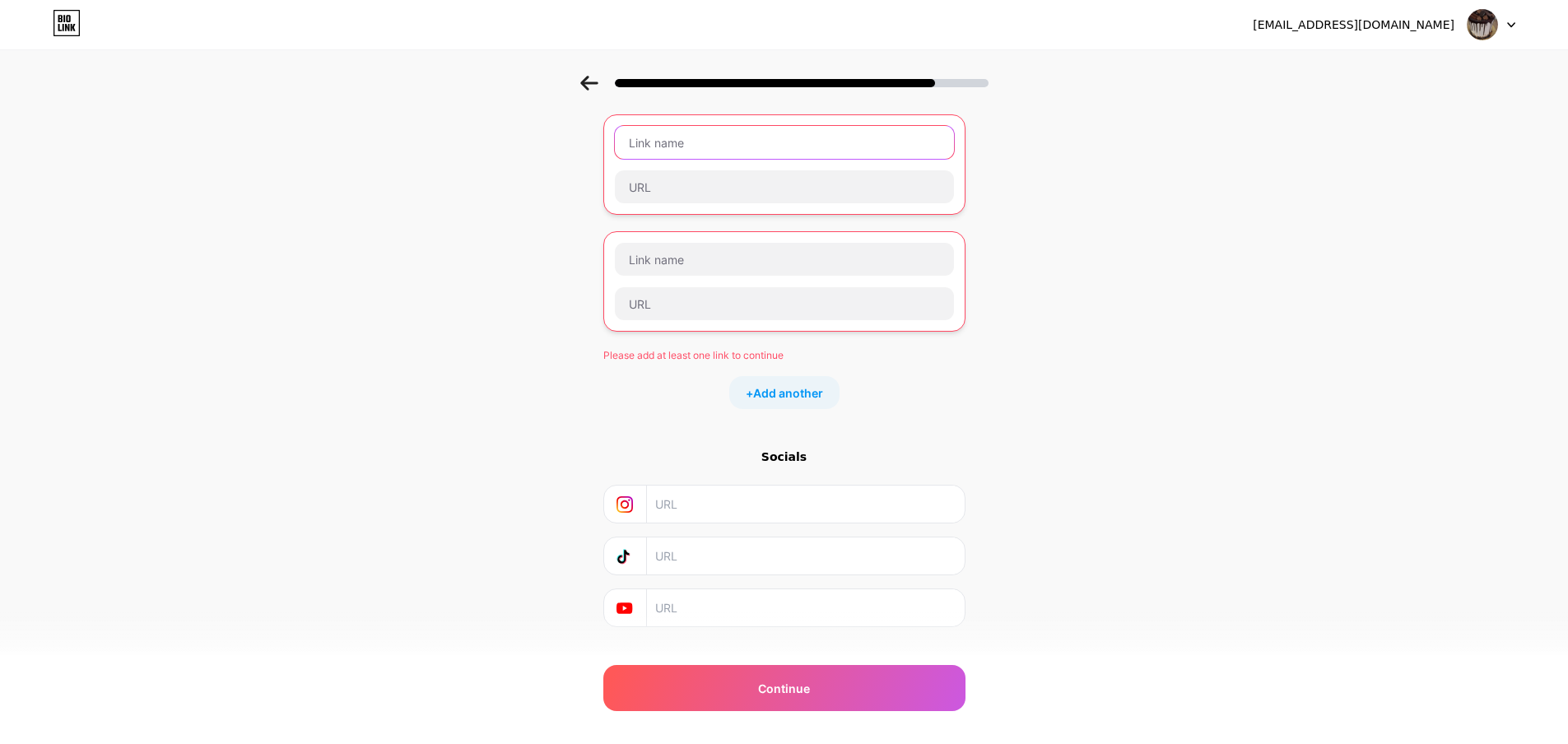
click at [718, 153] on input "text" at bounding box center [784, 142] width 339 height 33
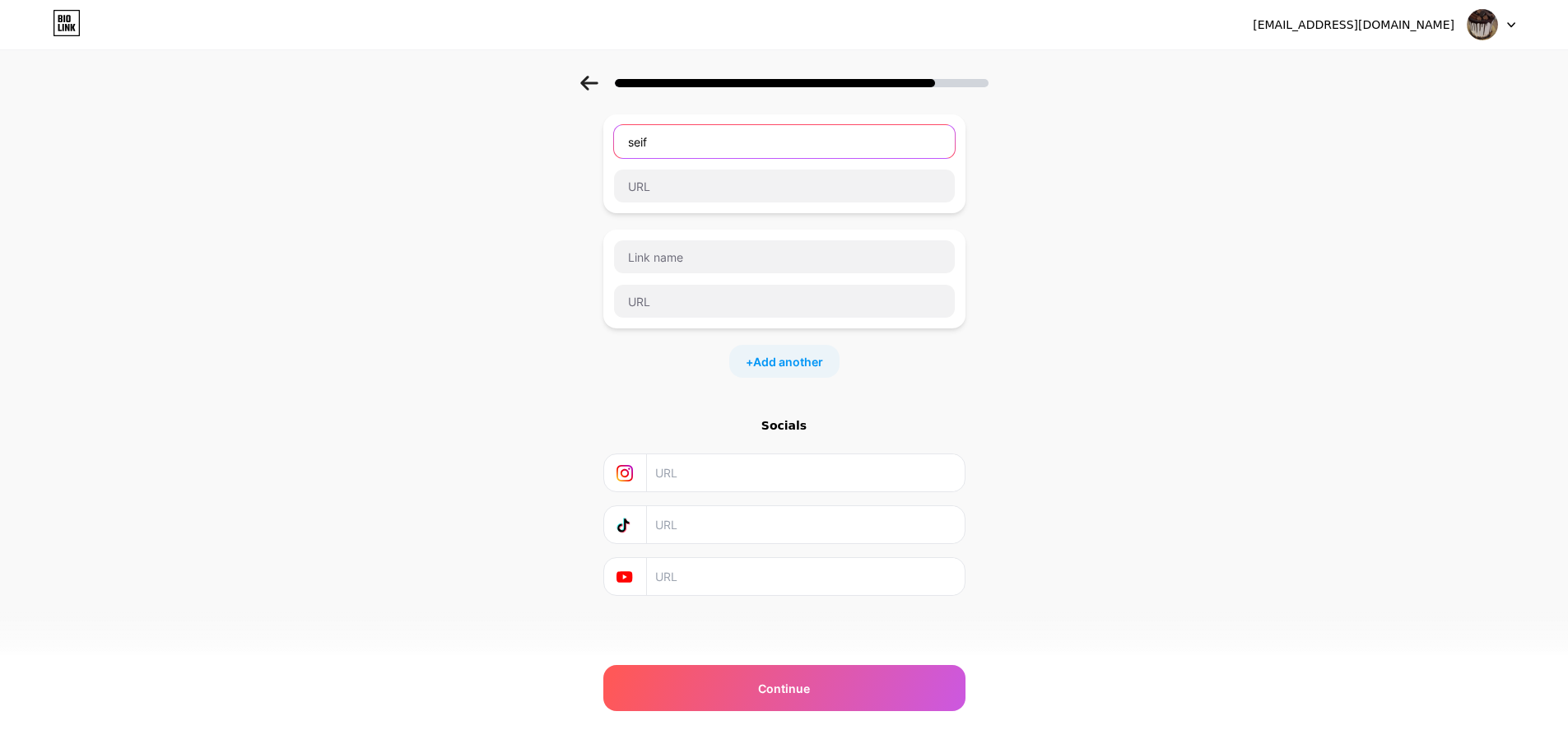
type input "seif"
click at [784, 180] on input "text" at bounding box center [784, 186] width 341 height 33
paste input "[URL][DOMAIN_NAME]"
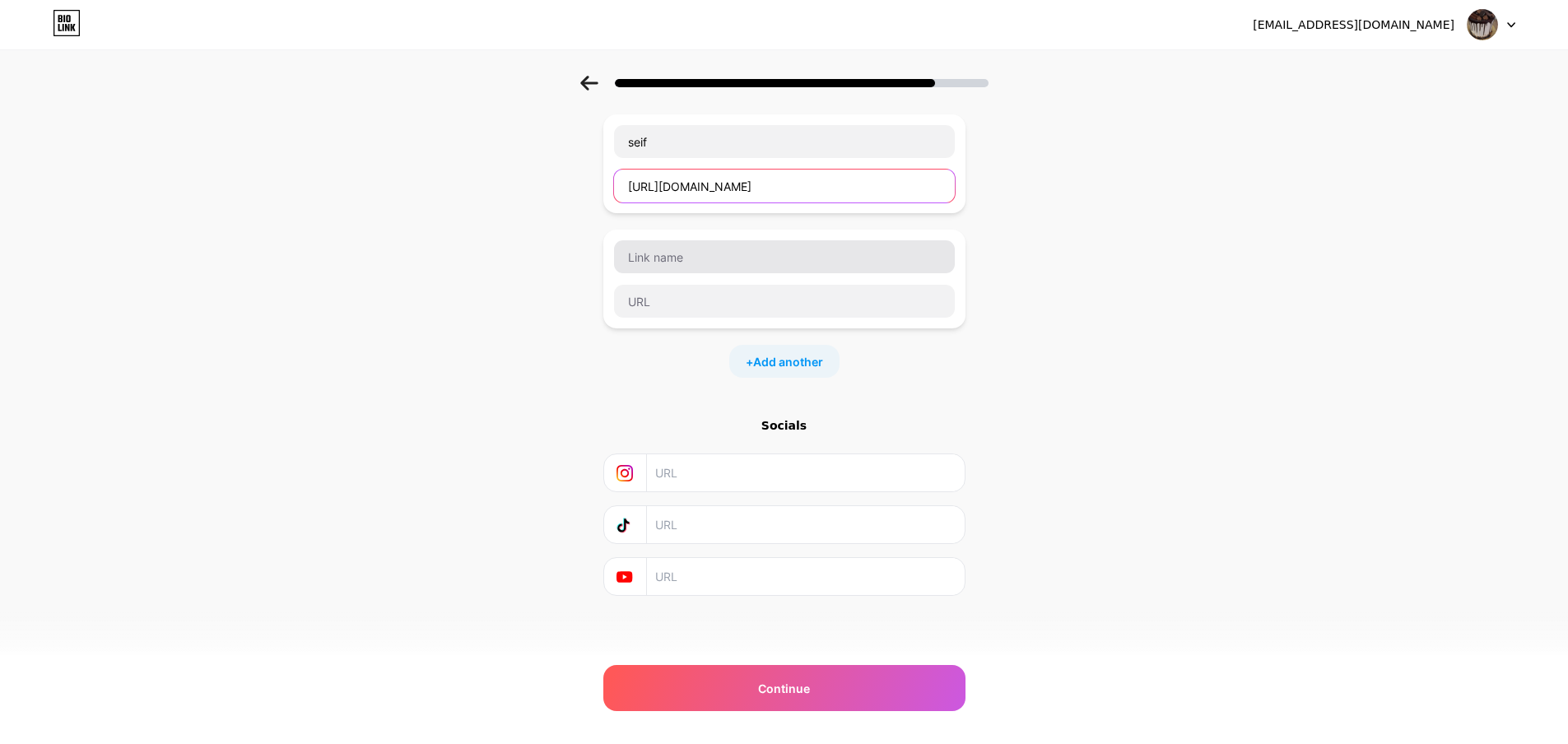
type input "[URL][DOMAIN_NAME]"
click at [760, 254] on input "text" at bounding box center [784, 256] width 341 height 33
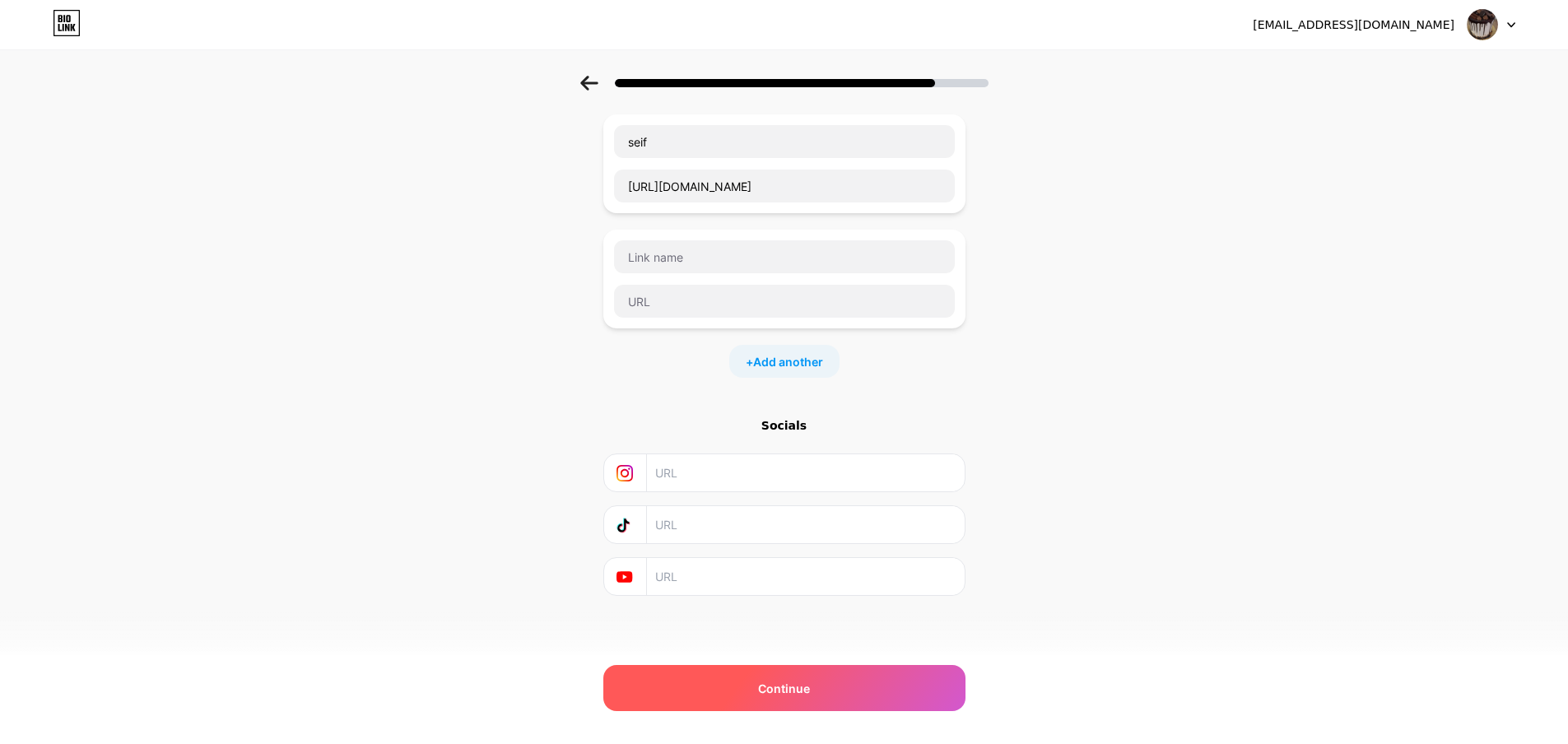
click at [801, 701] on div "Continue" at bounding box center [785, 688] width 362 height 46
click at [748, 686] on div "Continue" at bounding box center [785, 688] width 362 height 46
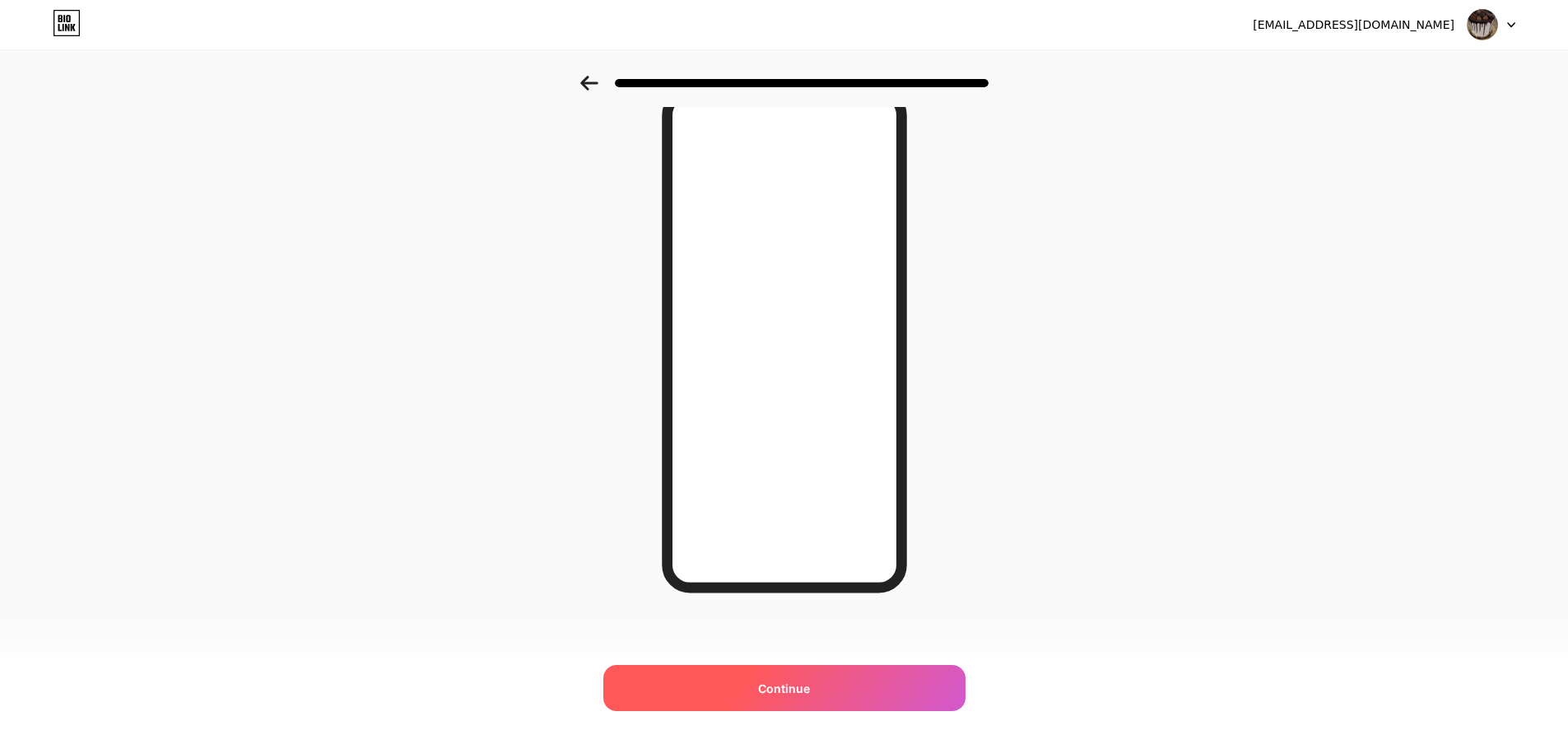
scroll to position [83, 0]
click at [786, 692] on span "Continue" at bounding box center [784, 688] width 52 height 17
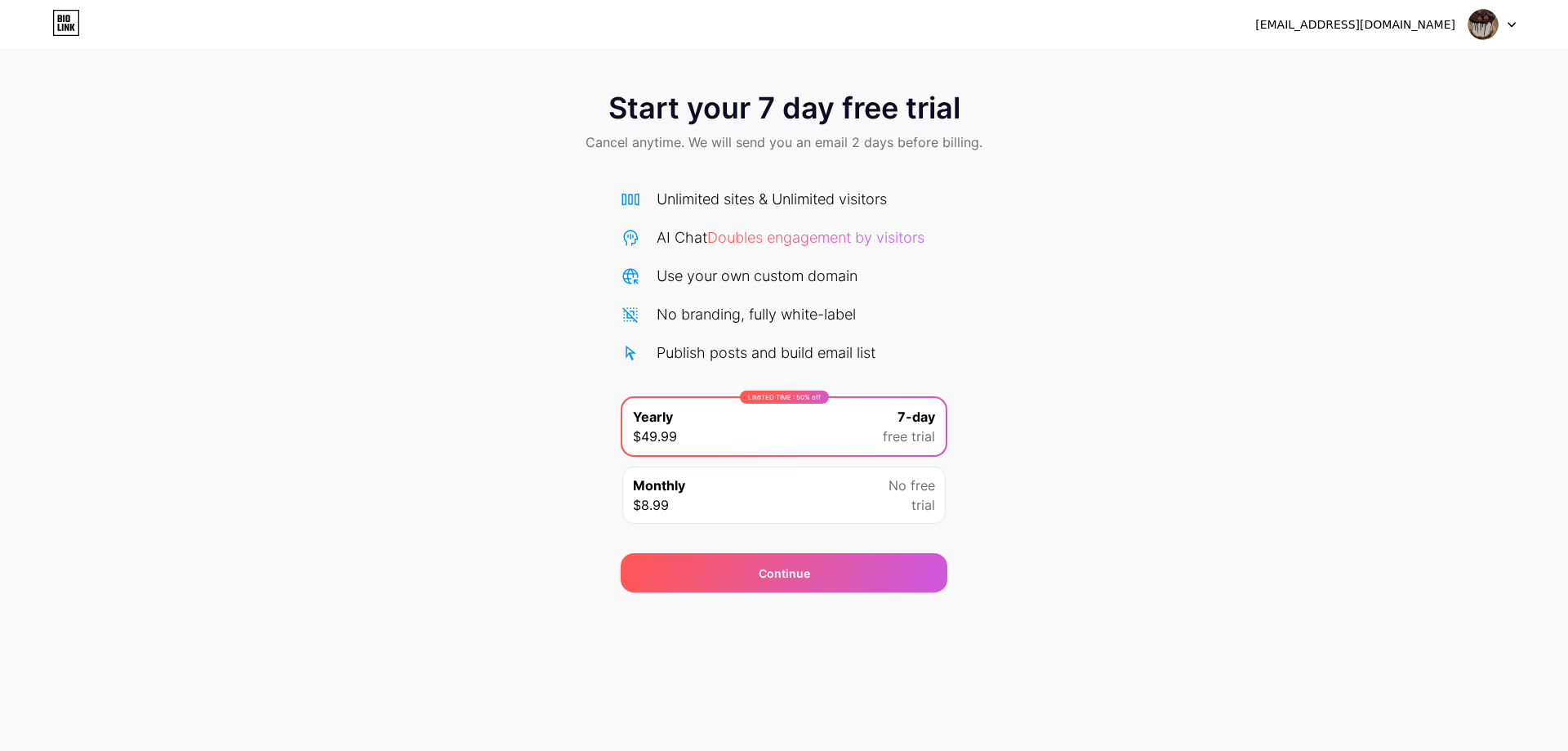
click at [1503, 23] on div at bounding box center [1492, 24] width 47 height 29
click at [737, 581] on div "Continue" at bounding box center [784, 572] width 326 height 39
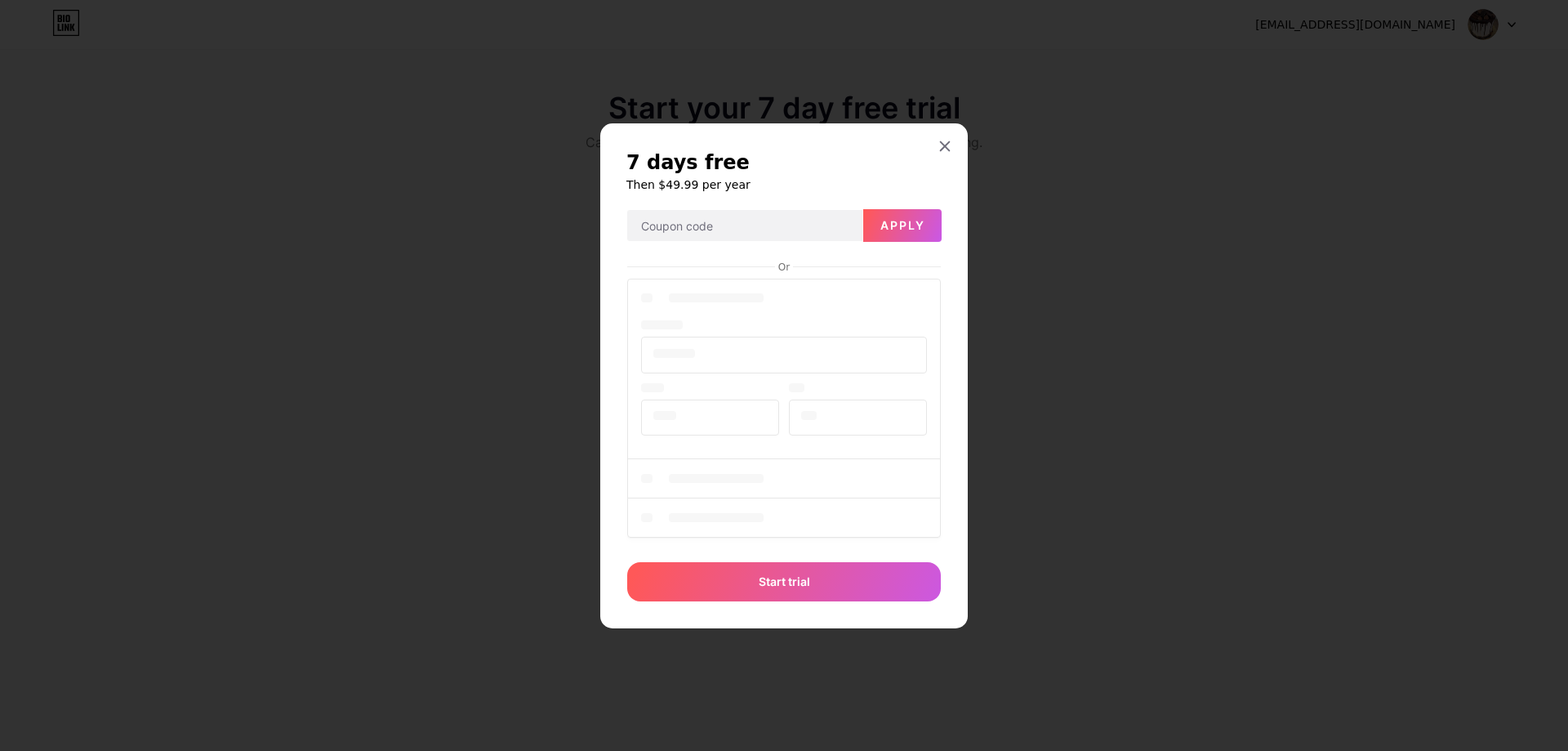
click at [929, 279] on div at bounding box center [784, 410] width 314 height 270
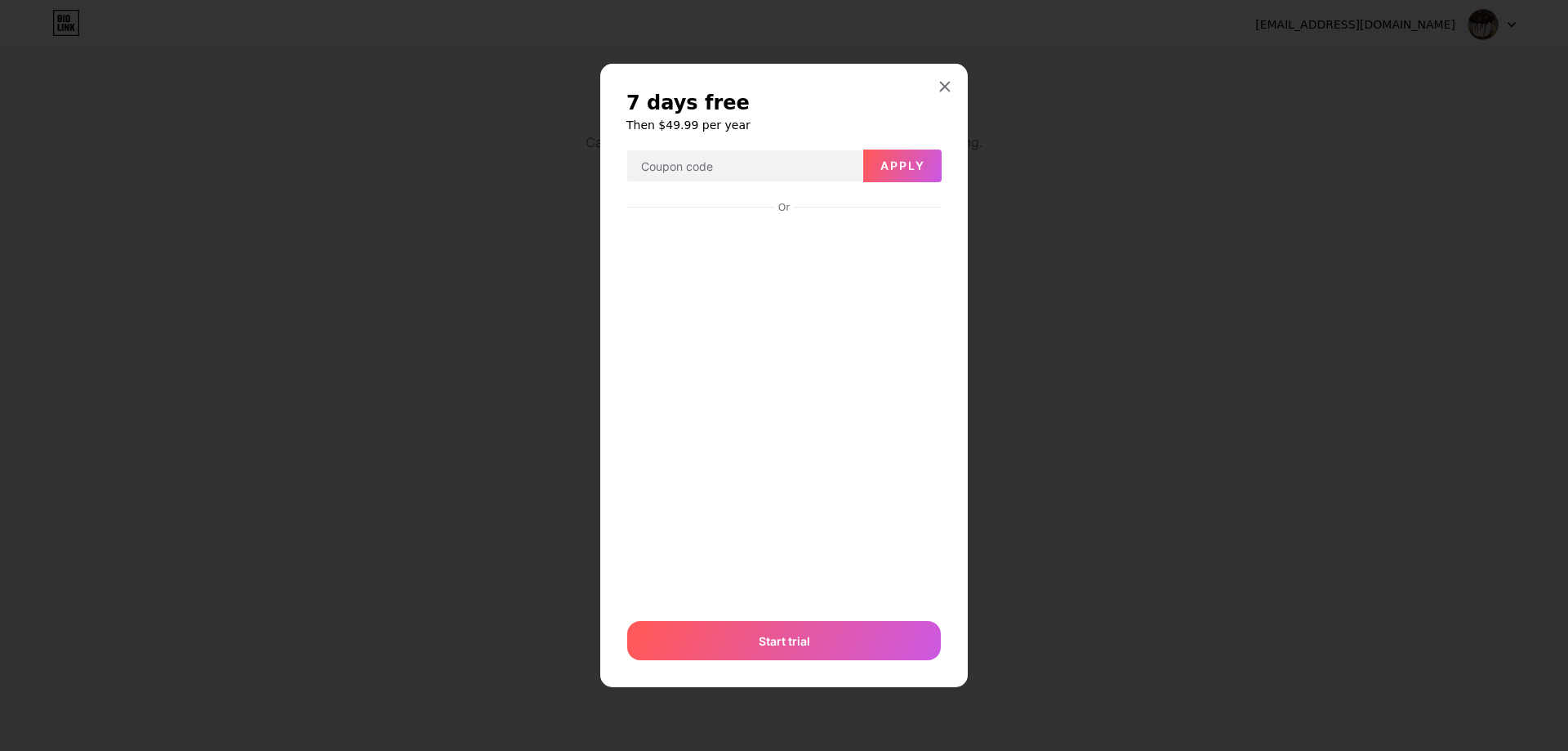
click at [944, 148] on div "7 days free Then $49.99 per year Apply Or Start trial" at bounding box center [784, 375] width 367 height 623
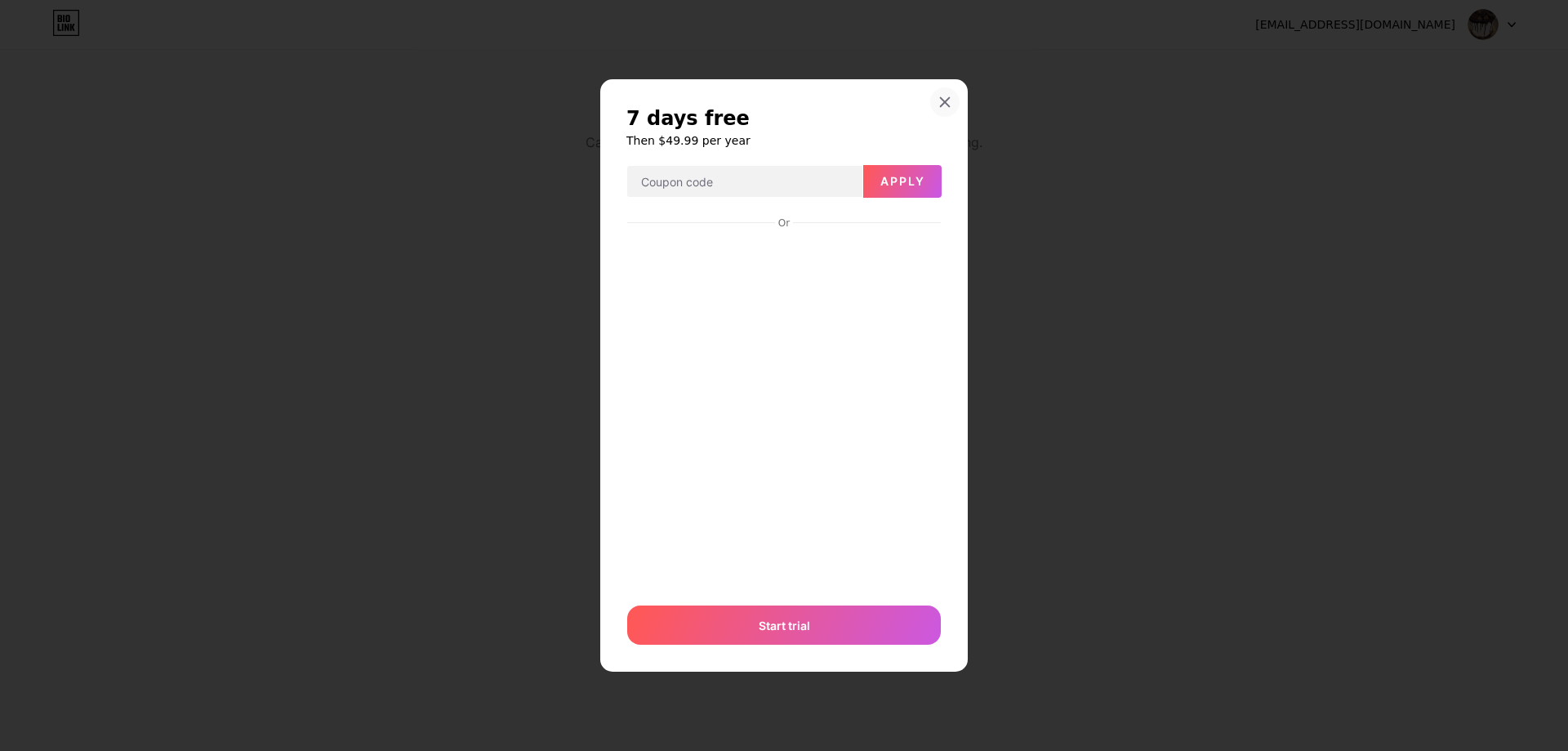
click at [940, 87] on div at bounding box center [945, 102] width 29 height 29
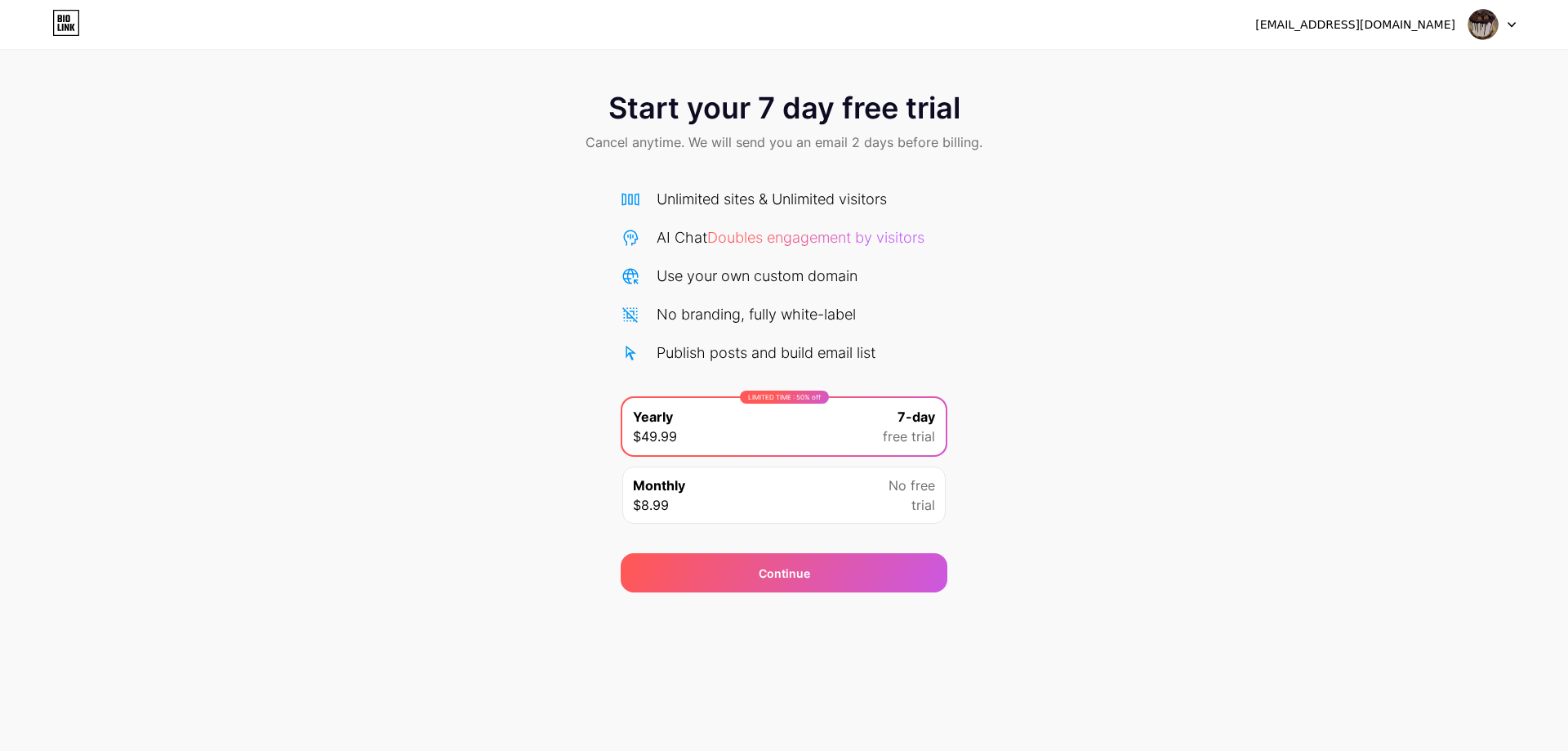
click at [1517, 21] on div "[EMAIL_ADDRESS][DOMAIN_NAME] Logout" at bounding box center [784, 24] width 1568 height 29
click at [1496, 23] on img at bounding box center [1482, 24] width 31 height 31
click at [1438, 71] on li "Logout" at bounding box center [1413, 67] width 202 height 44
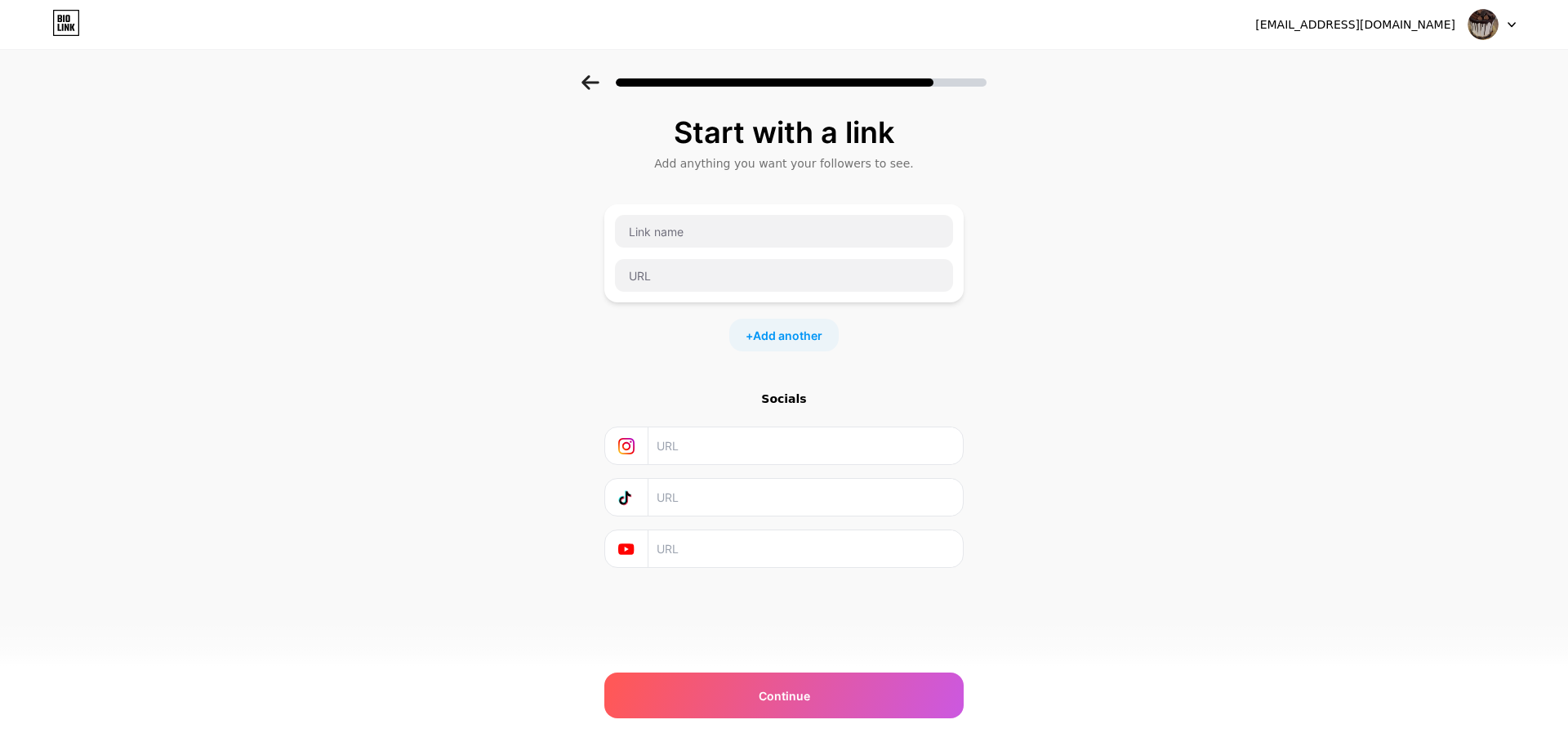
click at [1516, 29] on div "[EMAIL_ADDRESS][DOMAIN_NAME] Logout" at bounding box center [784, 24] width 1568 height 29
click at [1484, 23] on img at bounding box center [1482, 24] width 31 height 31
click at [289, 31] on div "[EMAIL_ADDRESS][DOMAIN_NAME] Logout" at bounding box center [784, 24] width 1568 height 29
